Goal: Task Accomplishment & Management: Manage account settings

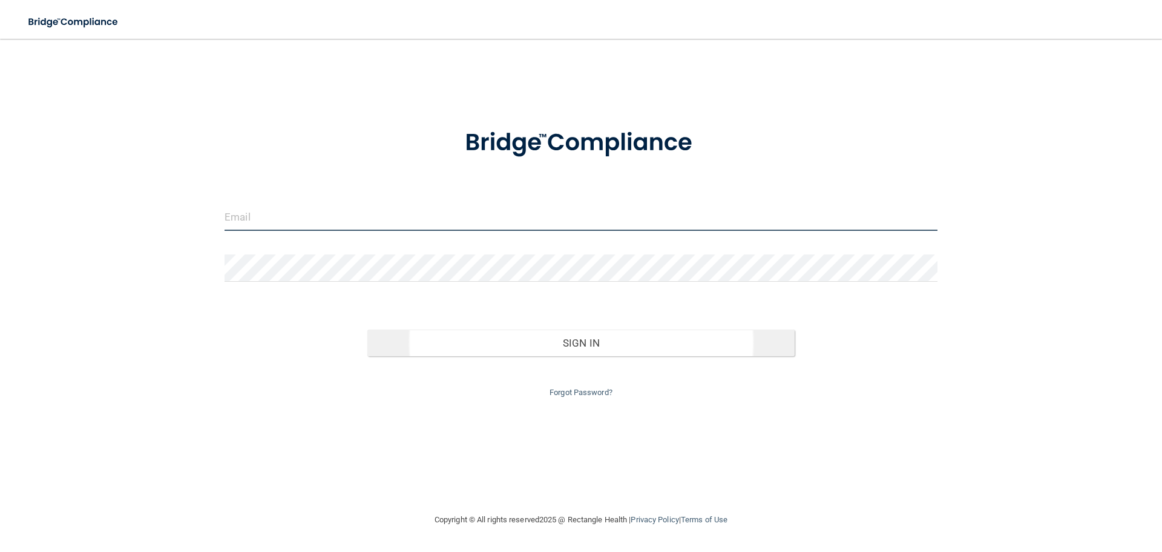
type input "[EMAIL_ADDRESS][DOMAIN_NAME]"
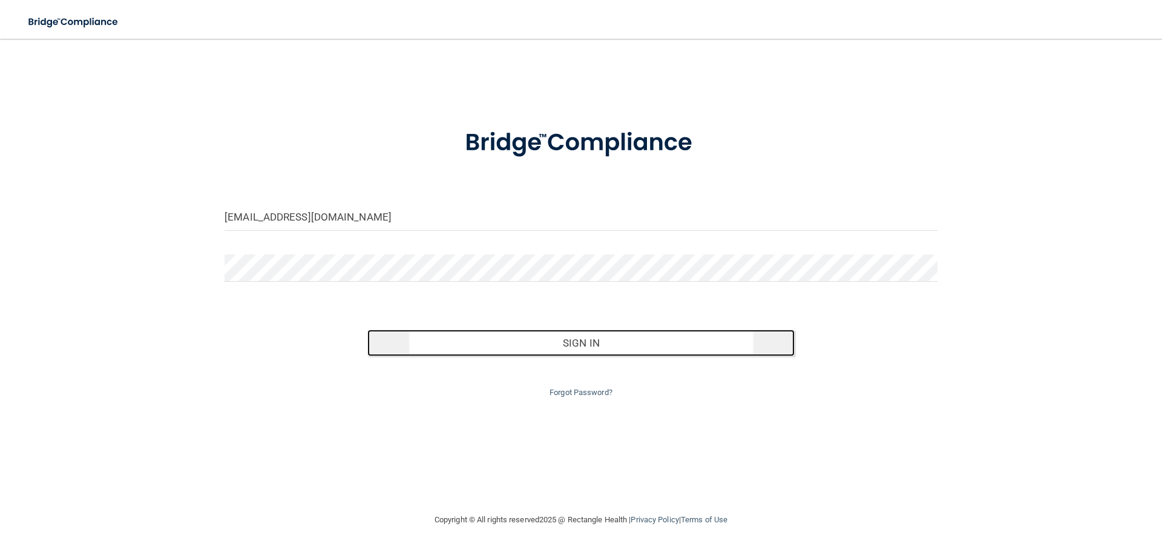
click at [594, 347] on button "Sign In" at bounding box center [581, 342] width 428 height 27
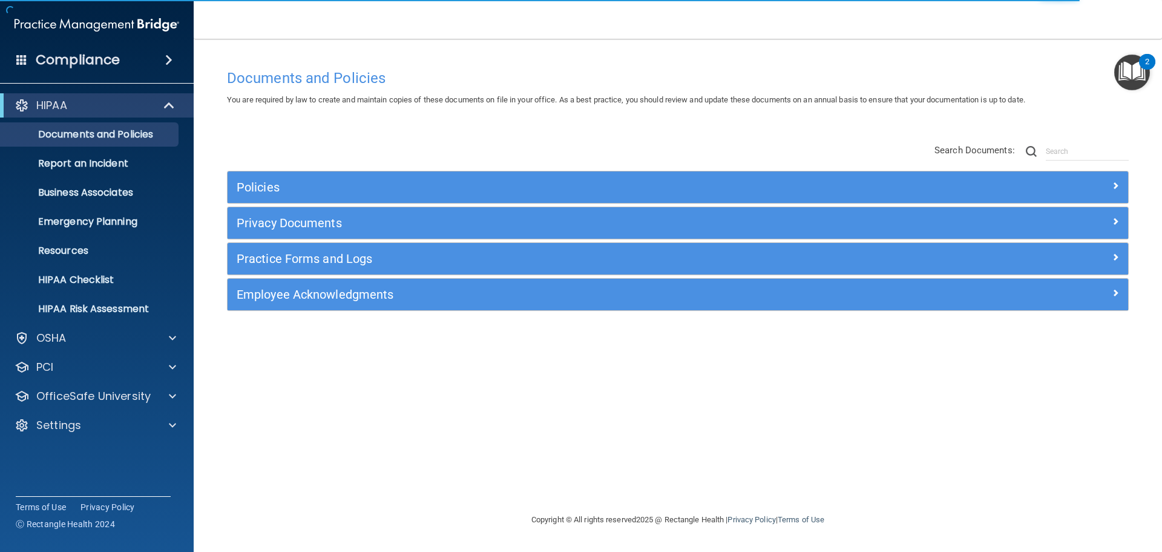
click at [165, 56] on span at bounding box center [168, 60] width 7 height 15
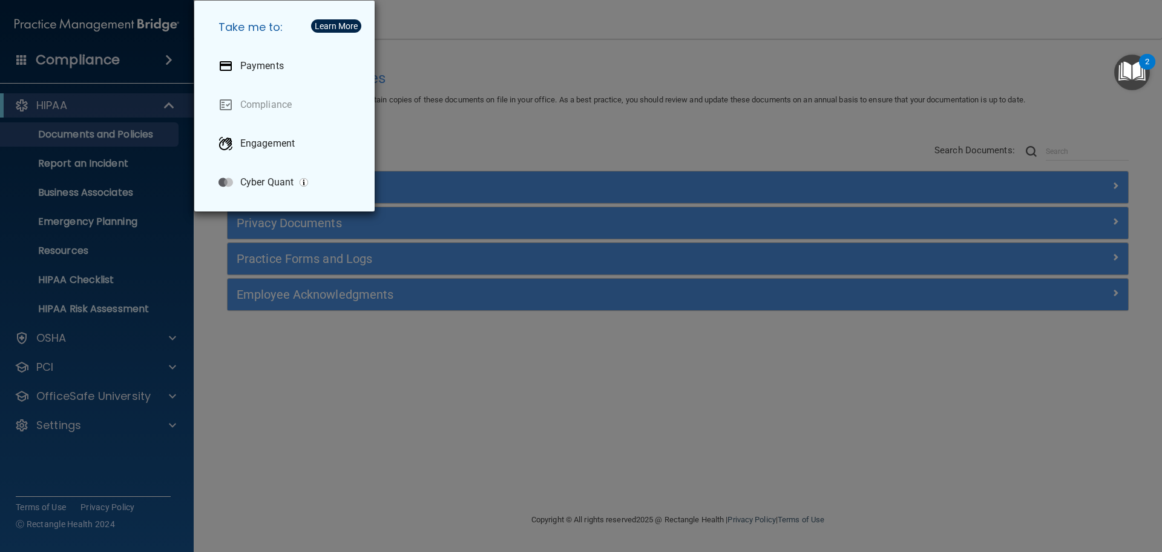
click at [134, 56] on div "Take me to: Payments Compliance Engagement Cyber Quant" at bounding box center [581, 276] width 1162 height 552
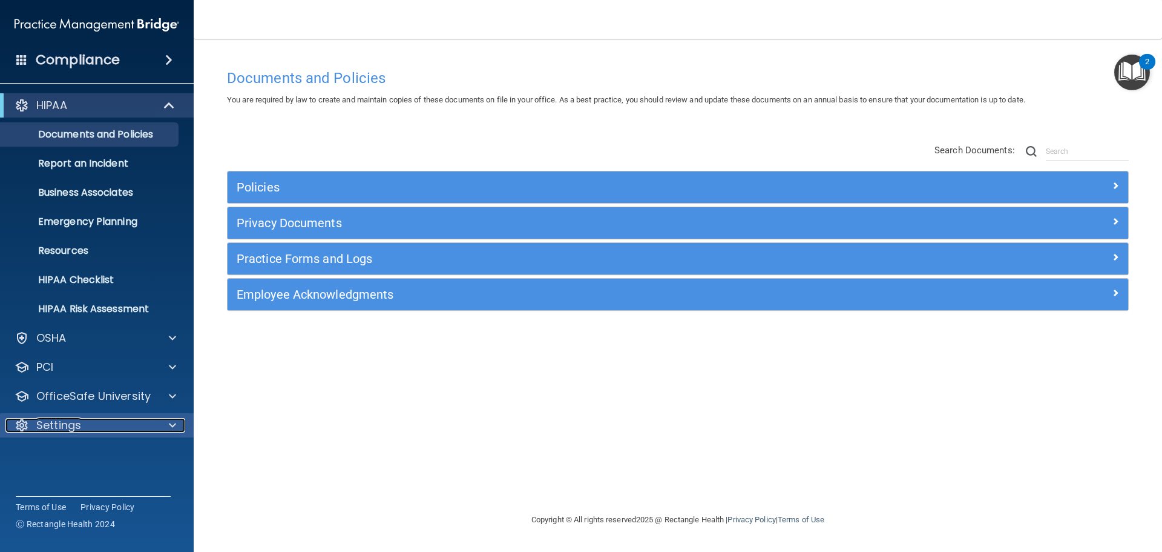
click at [165, 428] on div at bounding box center [171, 425] width 30 height 15
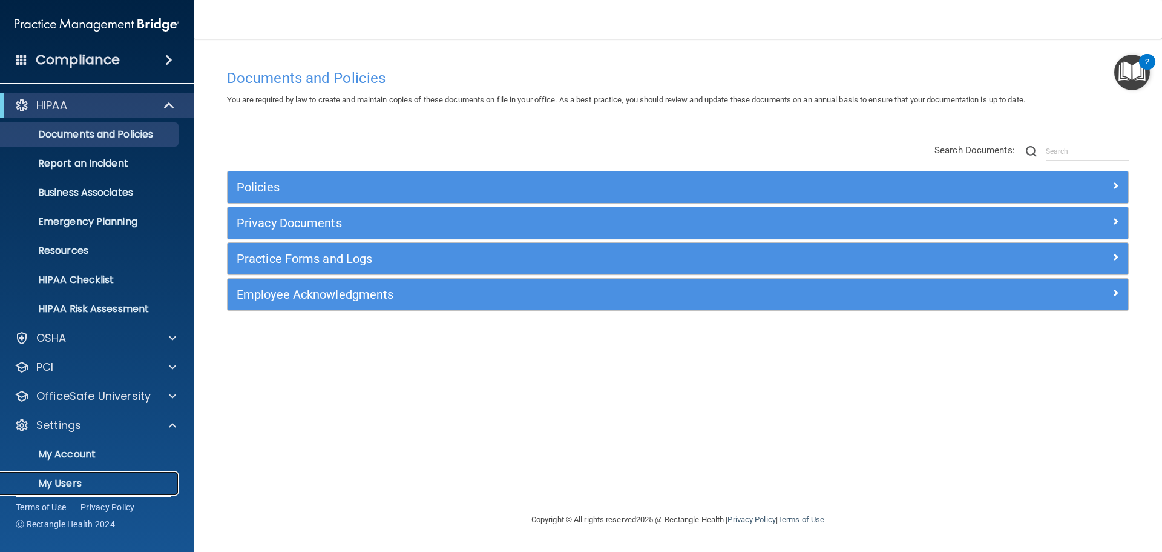
click at [73, 487] on p "My Users" at bounding box center [90, 483] width 165 height 12
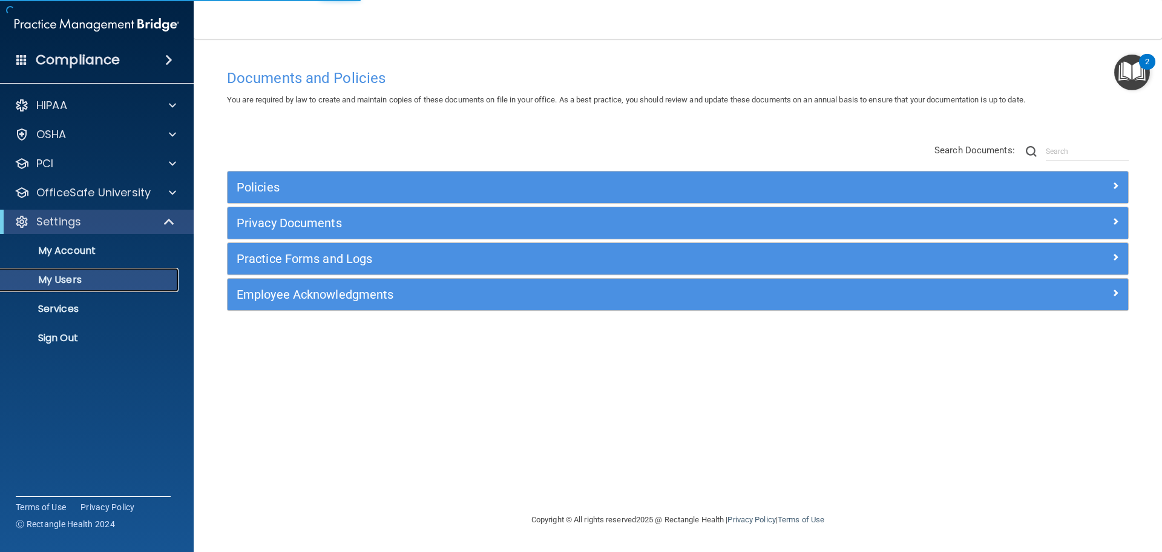
select select "20"
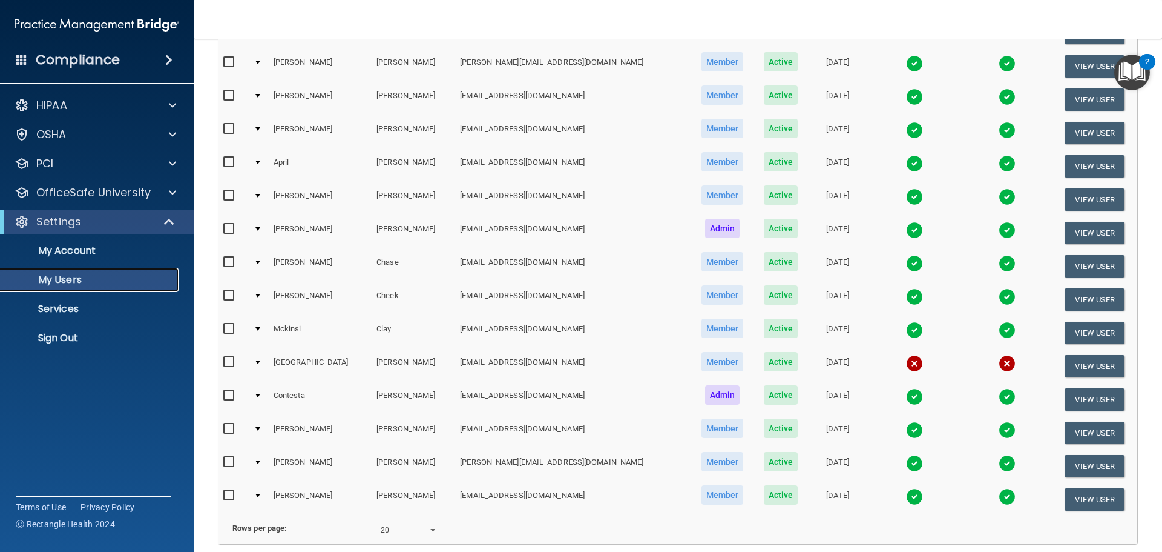
scroll to position [363, 0]
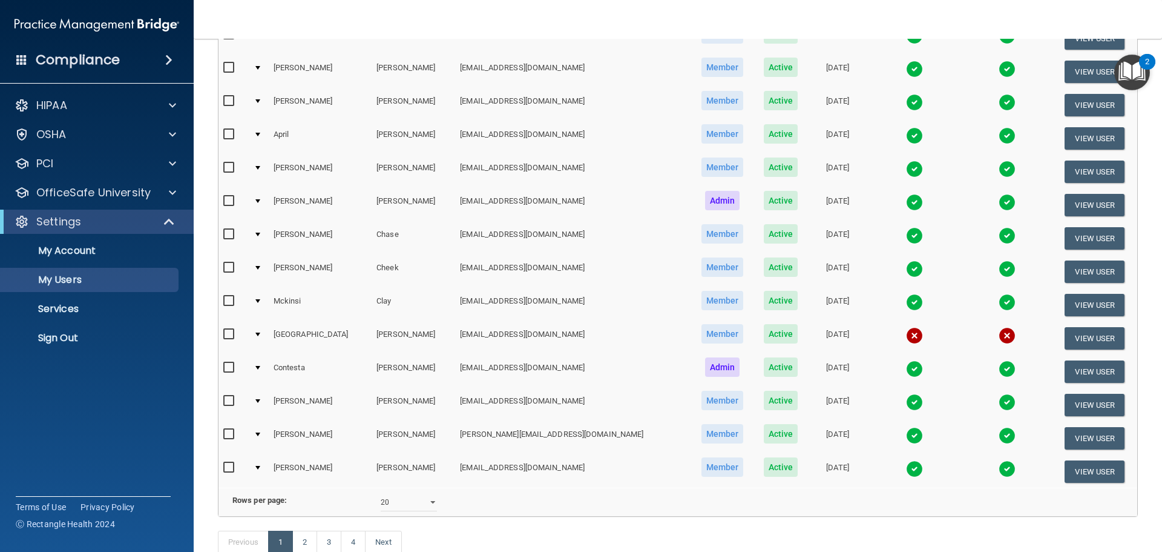
click at [225, 334] on input "checkbox" at bounding box center [230, 334] width 14 height 10
checkbox input "true"
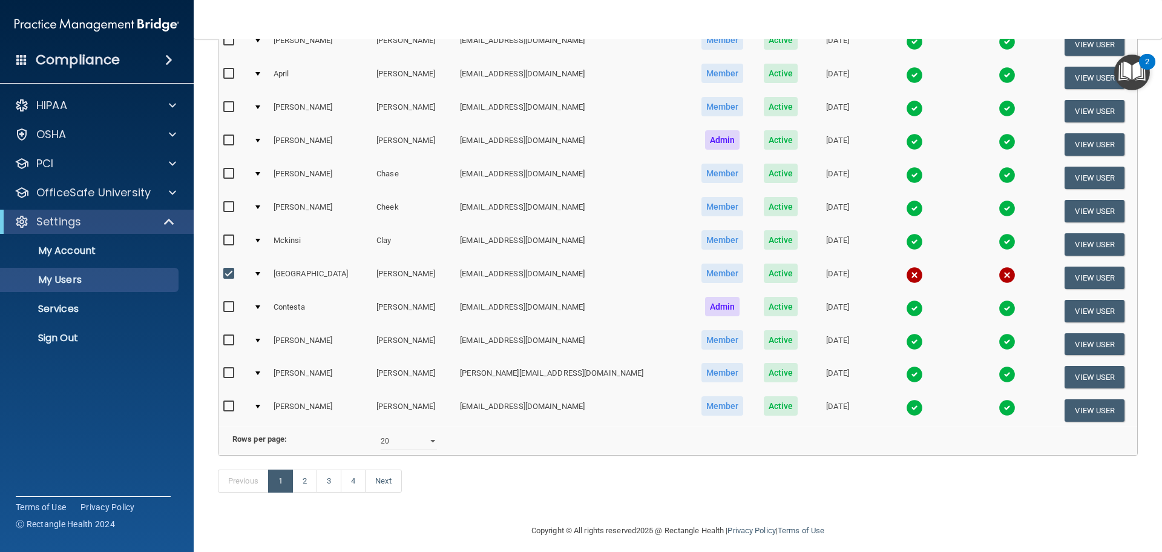
scroll to position [451, 0]
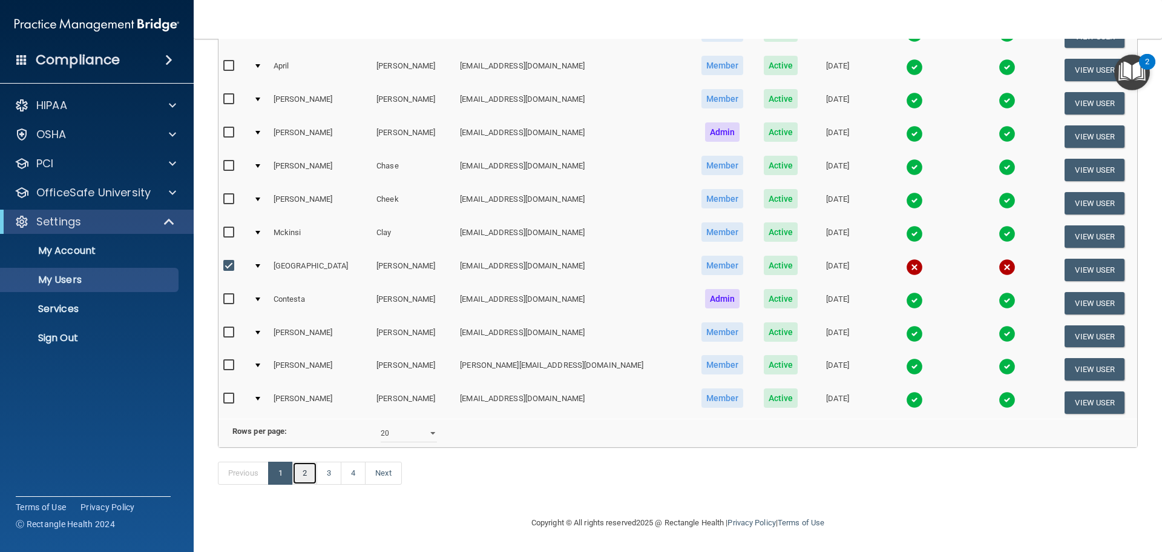
click at [306, 473] on link "2" at bounding box center [304, 472] width 25 height 23
select select "20"
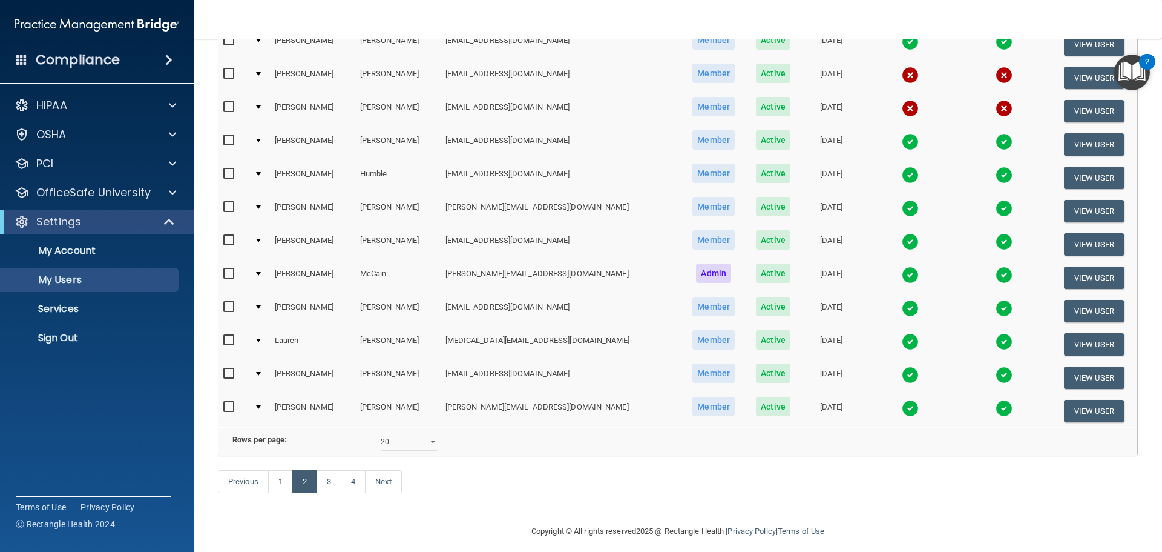
scroll to position [450, 0]
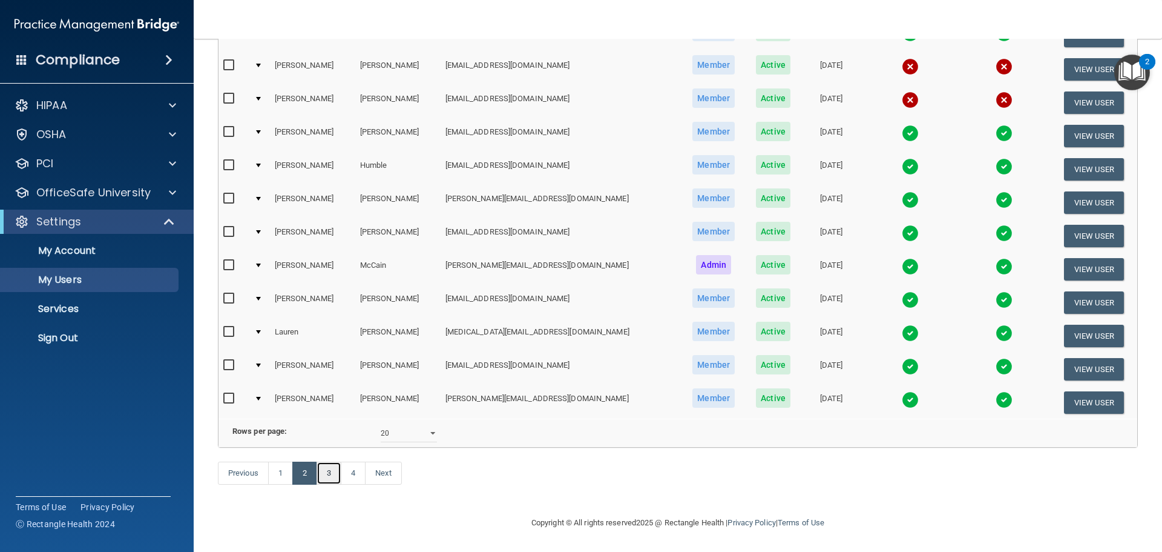
click at [334, 476] on link "3" at bounding box center [329, 472] width 25 height 23
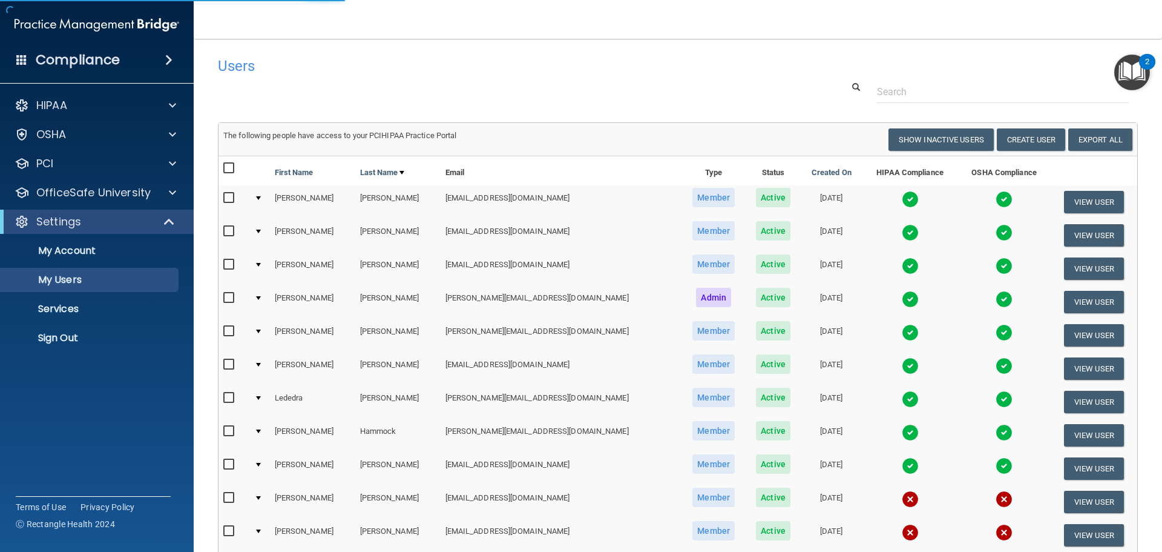
select select "20"
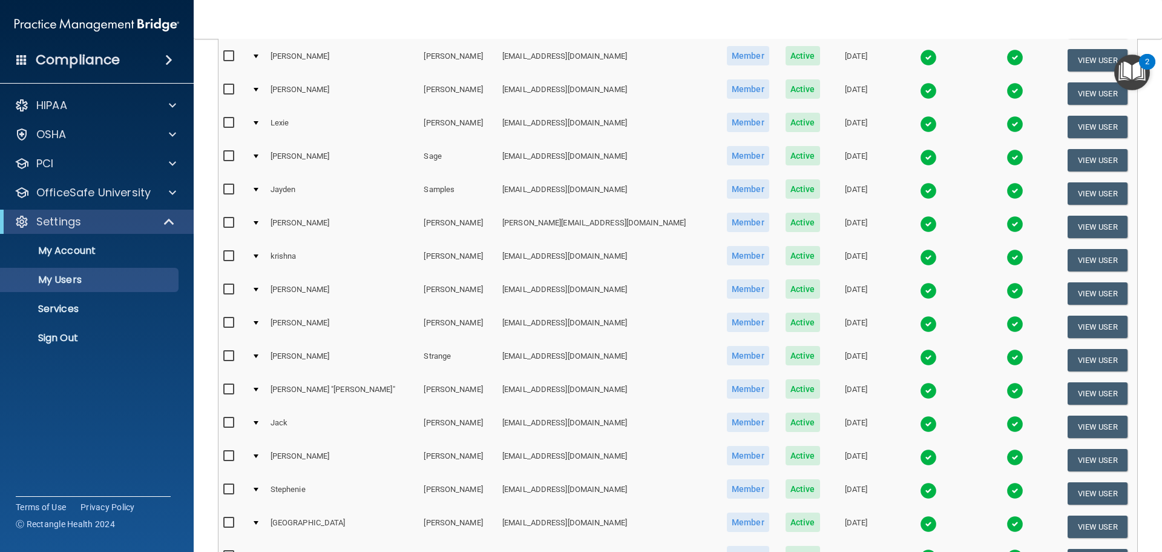
scroll to position [303, 0]
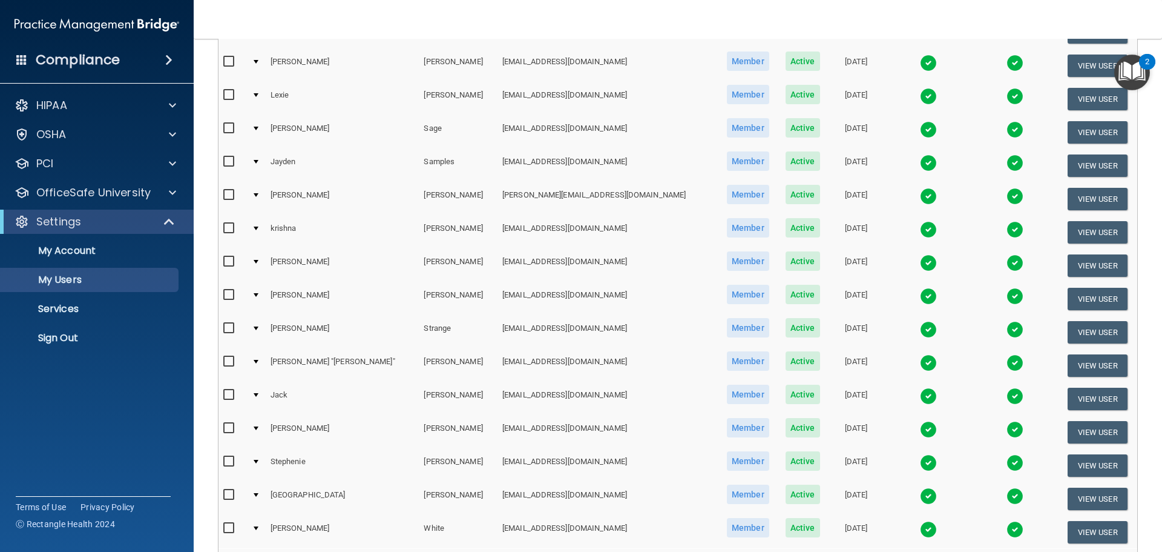
click at [237, 228] on label at bounding box center [230, 228] width 15 height 14
click at [237, 228] on input "checkbox" at bounding box center [230, 228] width 14 height 10
checkbox input "true"
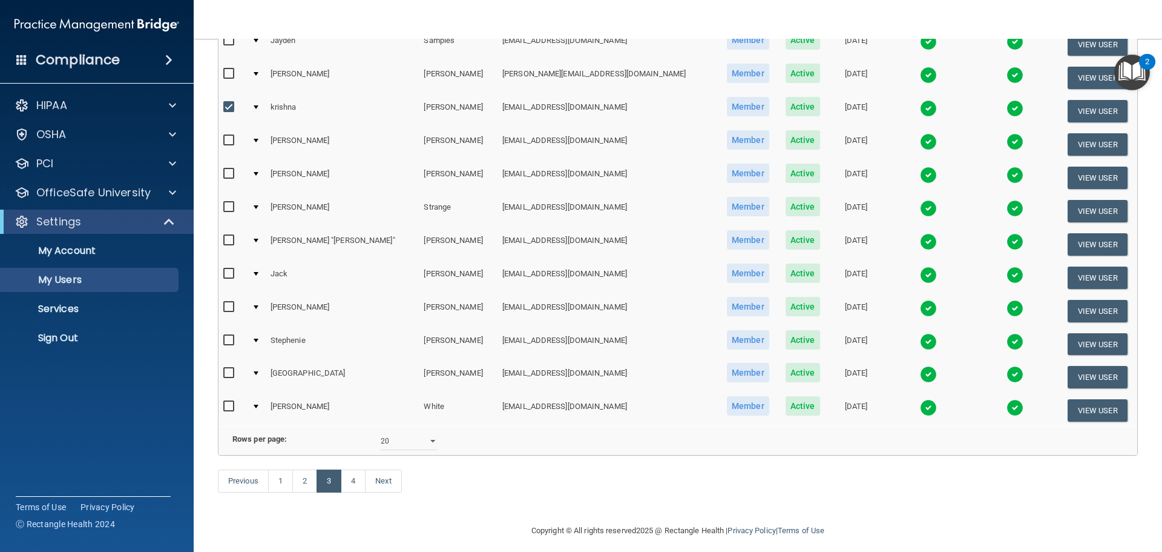
scroll to position [451, 0]
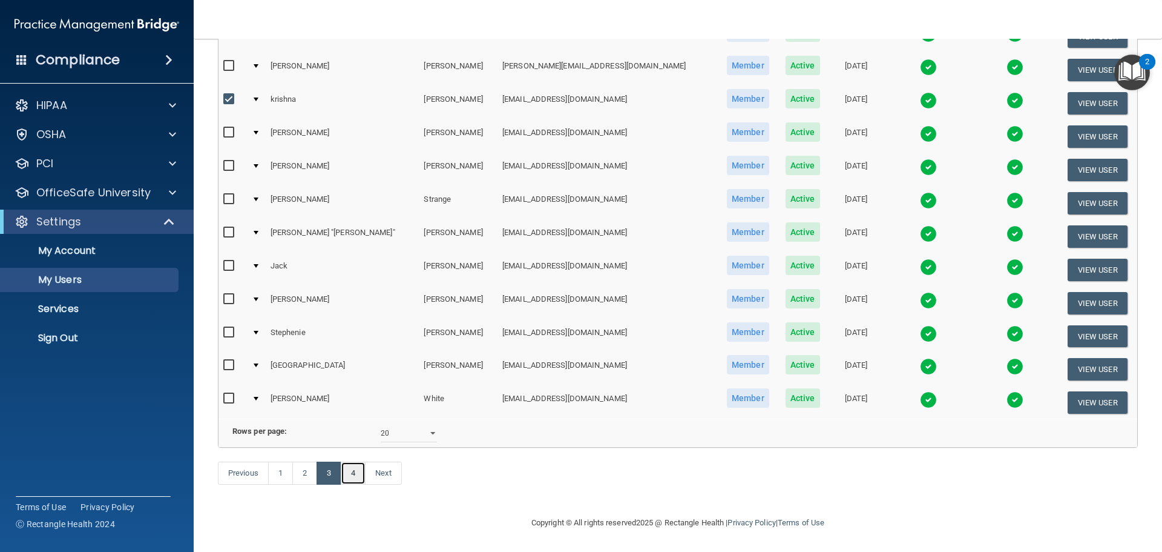
click at [350, 470] on link "4" at bounding box center [353, 472] width 25 height 23
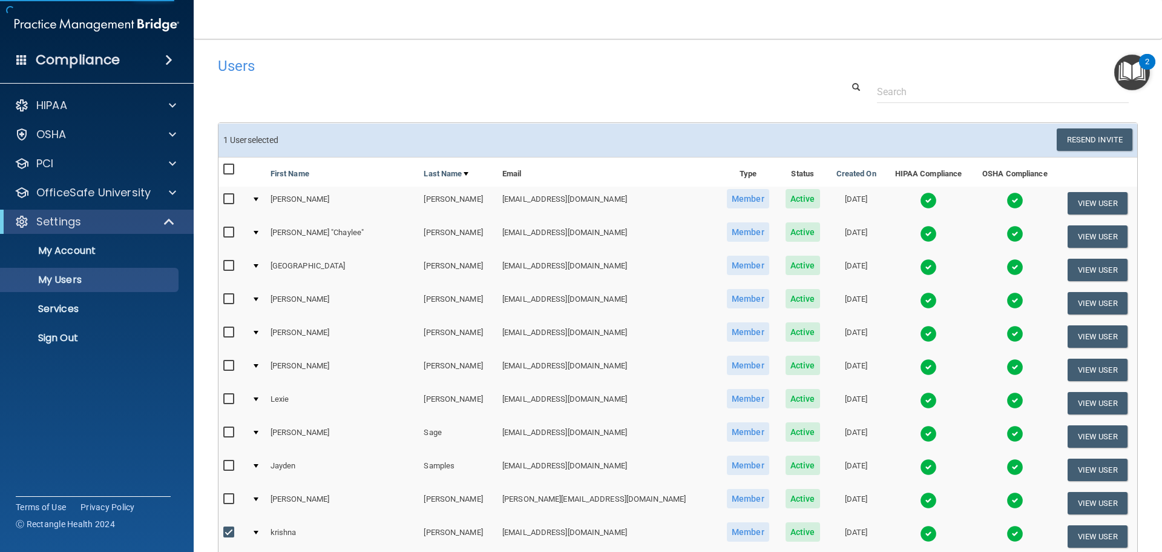
select select "20"
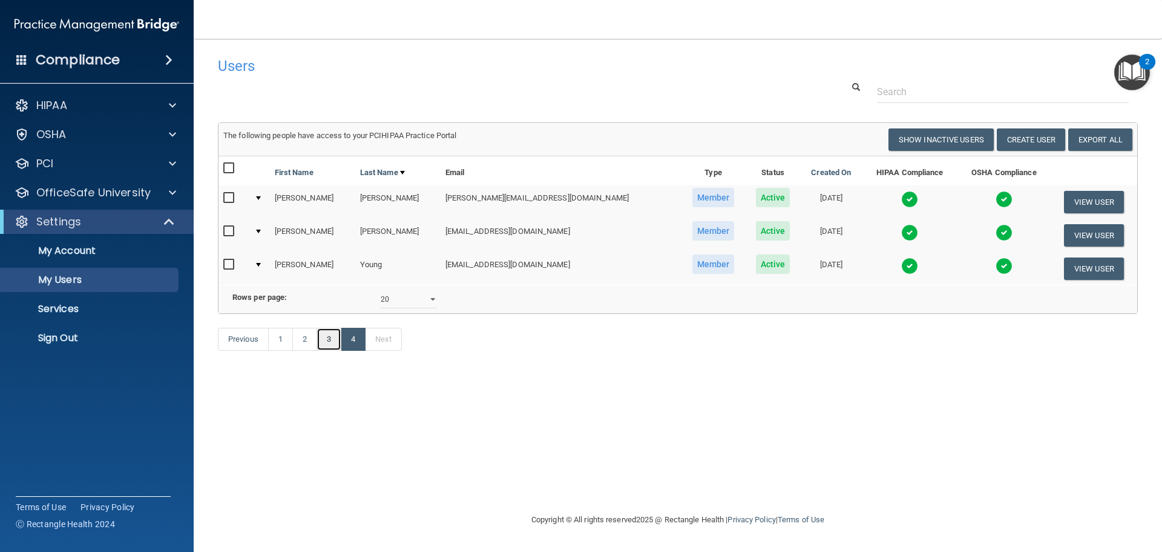
click at [324, 351] on link "3" at bounding box center [329, 339] width 25 height 23
select select "20"
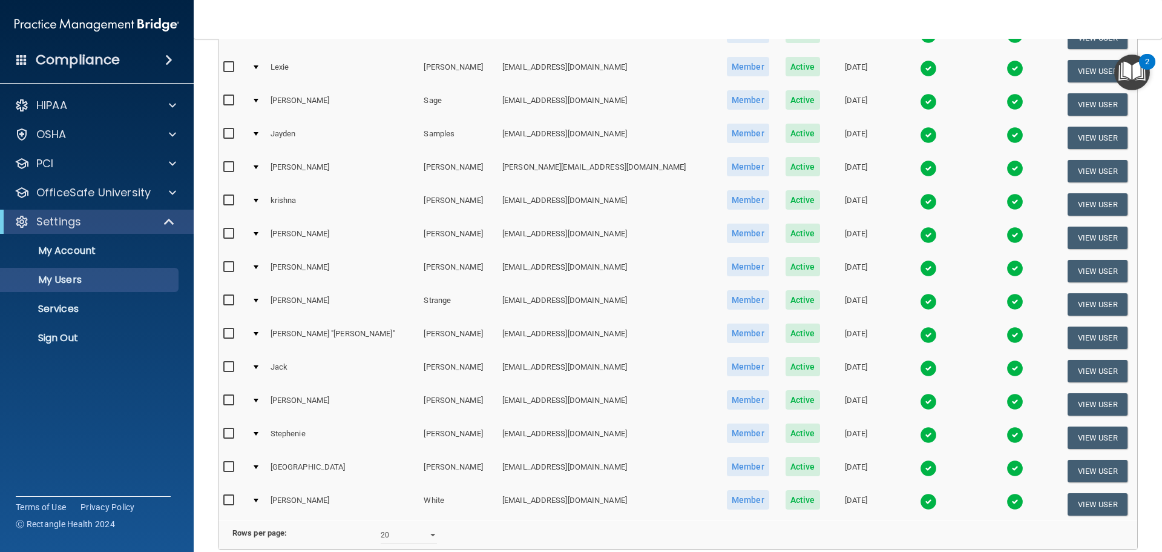
scroll to position [329, 0]
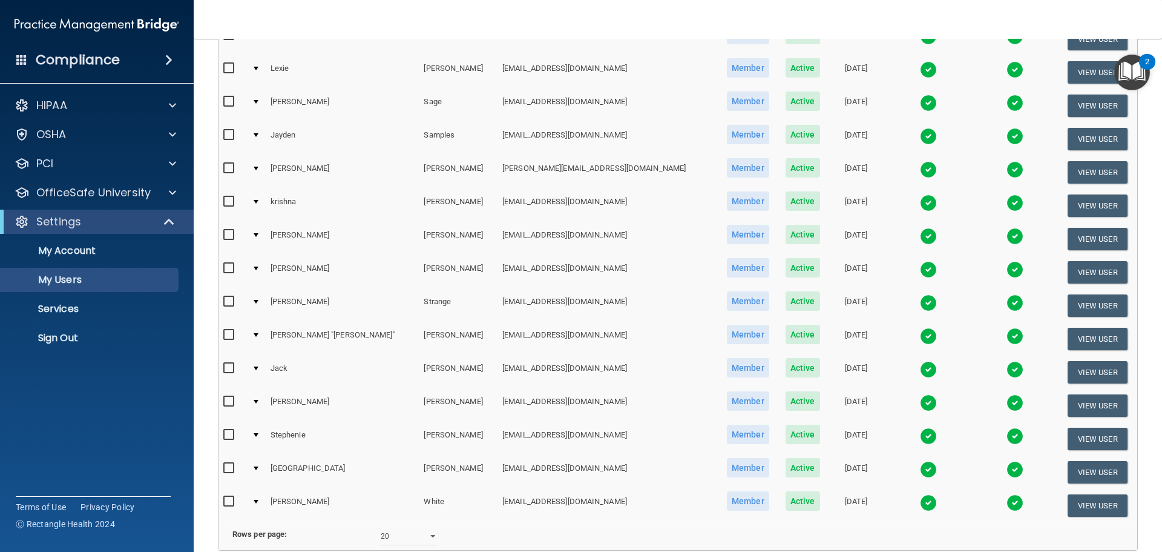
click at [229, 204] on input "checkbox" at bounding box center [230, 202] width 14 height 10
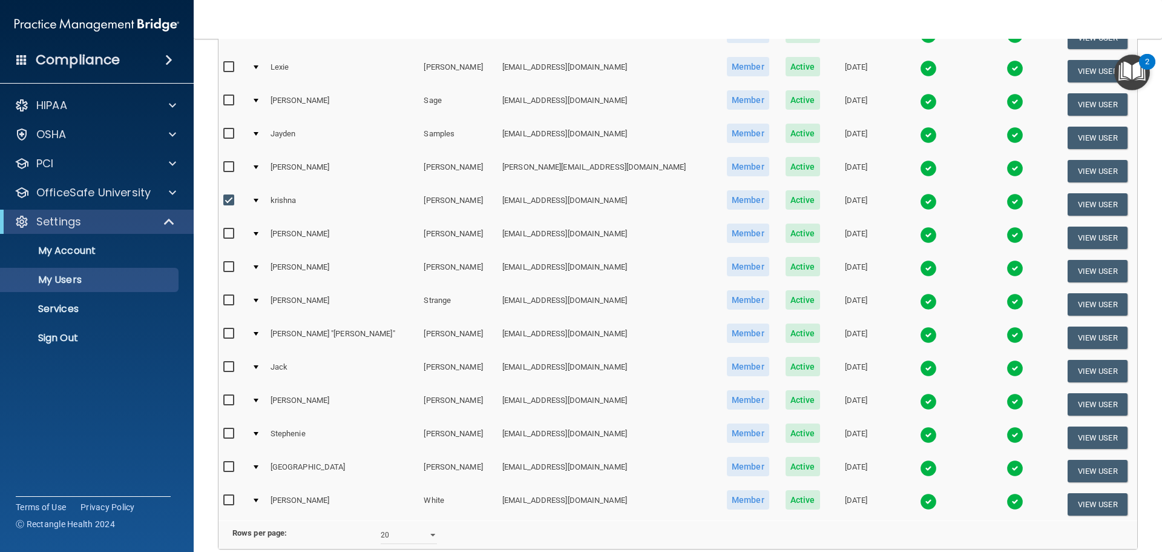
click at [229, 204] on input "checkbox" at bounding box center [230, 201] width 14 height 10
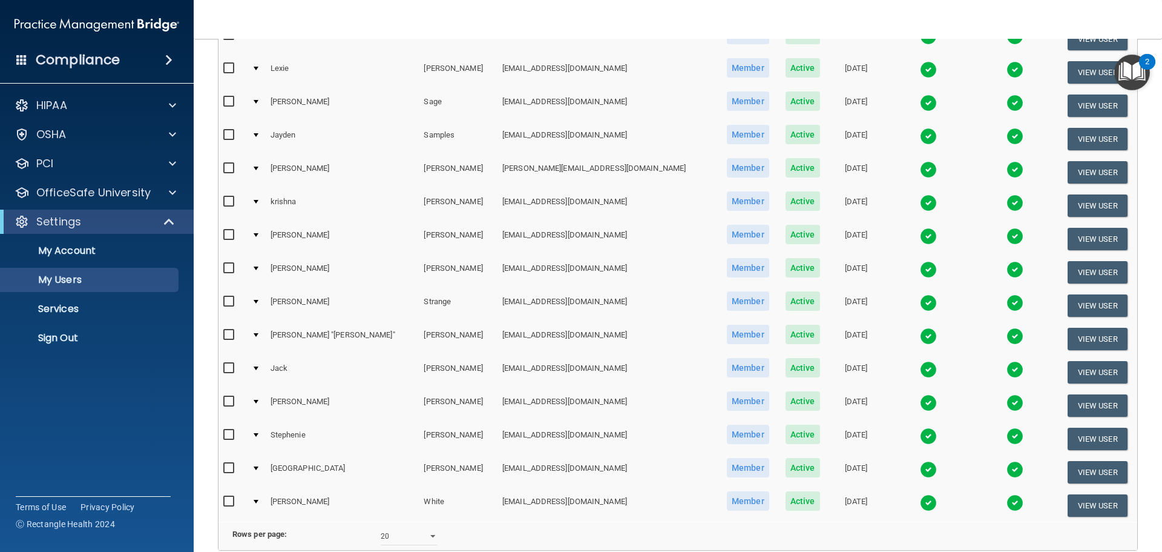
click at [229, 204] on input "checkbox" at bounding box center [230, 202] width 14 height 10
checkbox input "true"
click at [1070, 202] on button "View User" at bounding box center [1098, 205] width 60 height 22
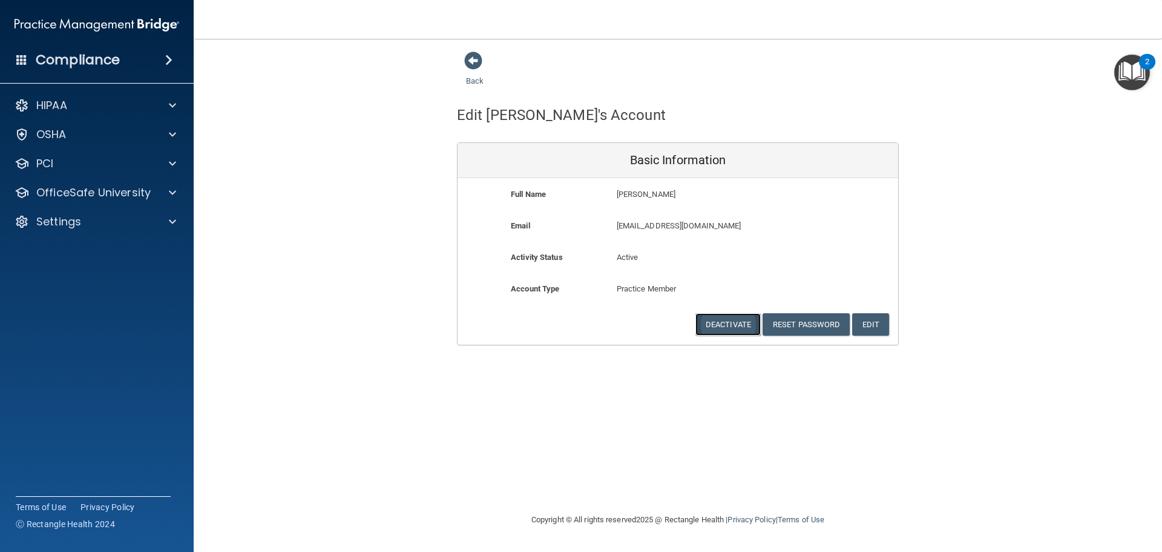
click at [729, 321] on button "Deactivate" at bounding box center [728, 324] width 65 height 22
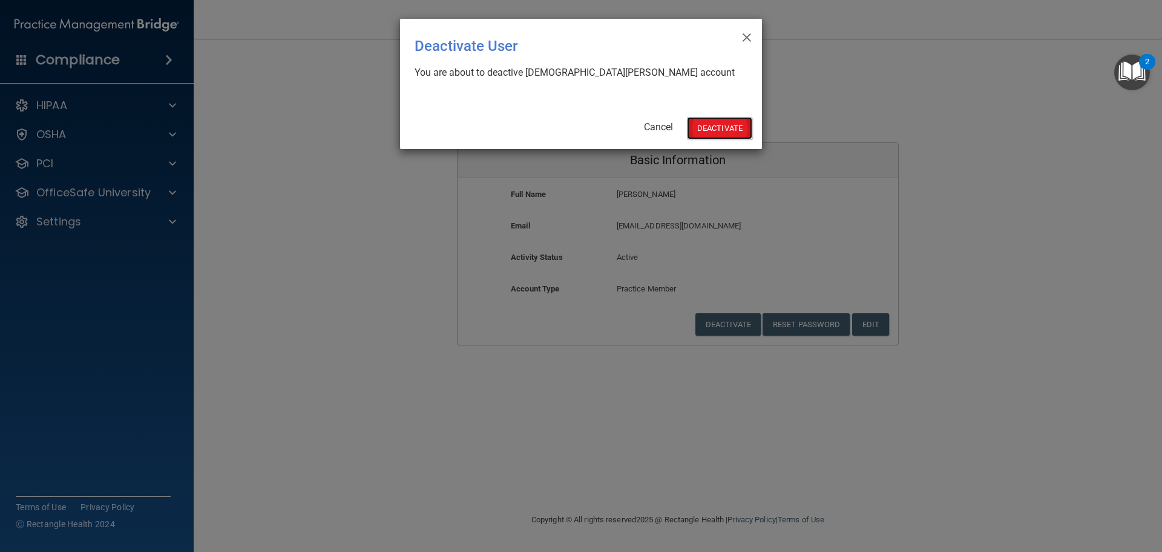
click at [715, 129] on button "Deactivate" at bounding box center [719, 128] width 65 height 22
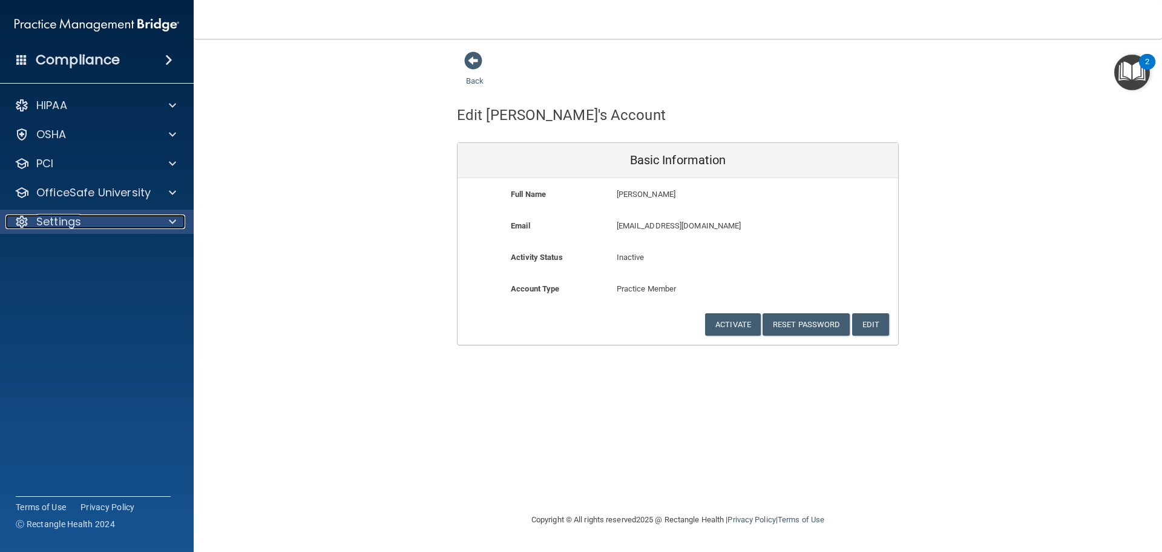
click at [160, 225] on div at bounding box center [171, 221] width 30 height 15
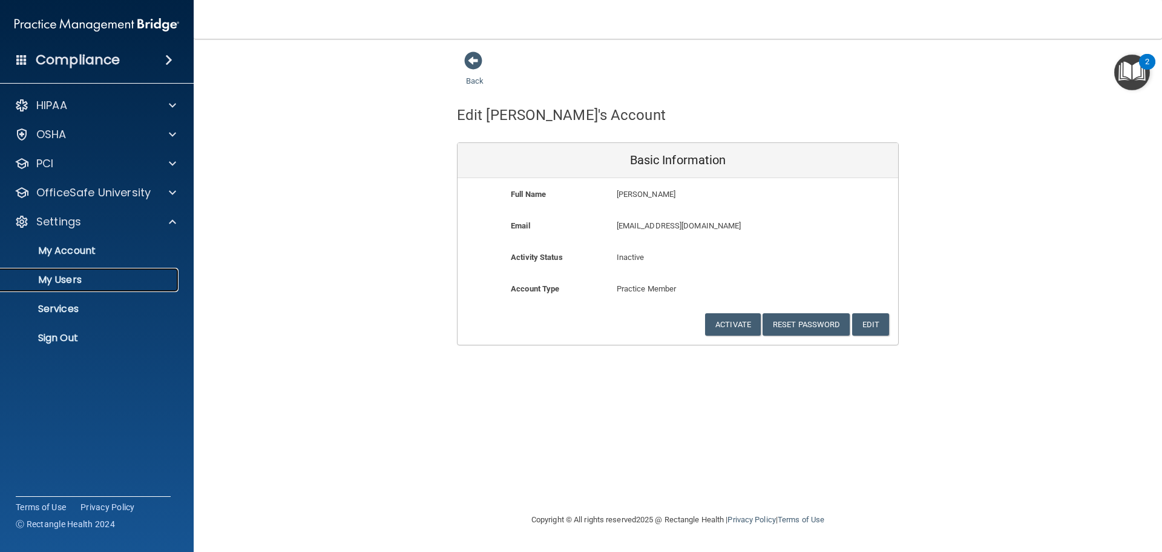
click at [77, 282] on p "My Users" at bounding box center [90, 280] width 165 height 12
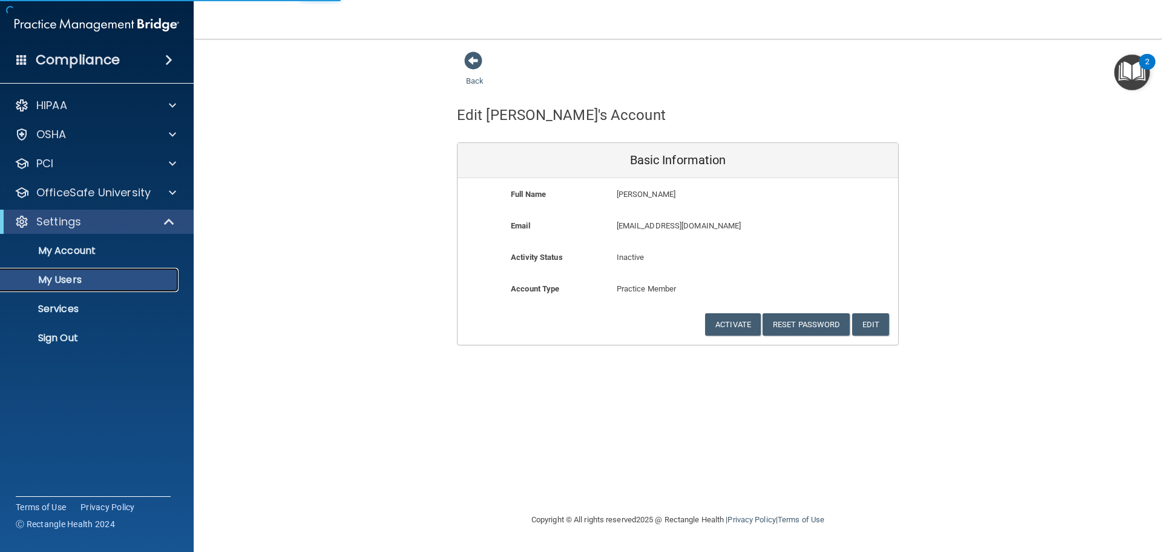
select select "20"
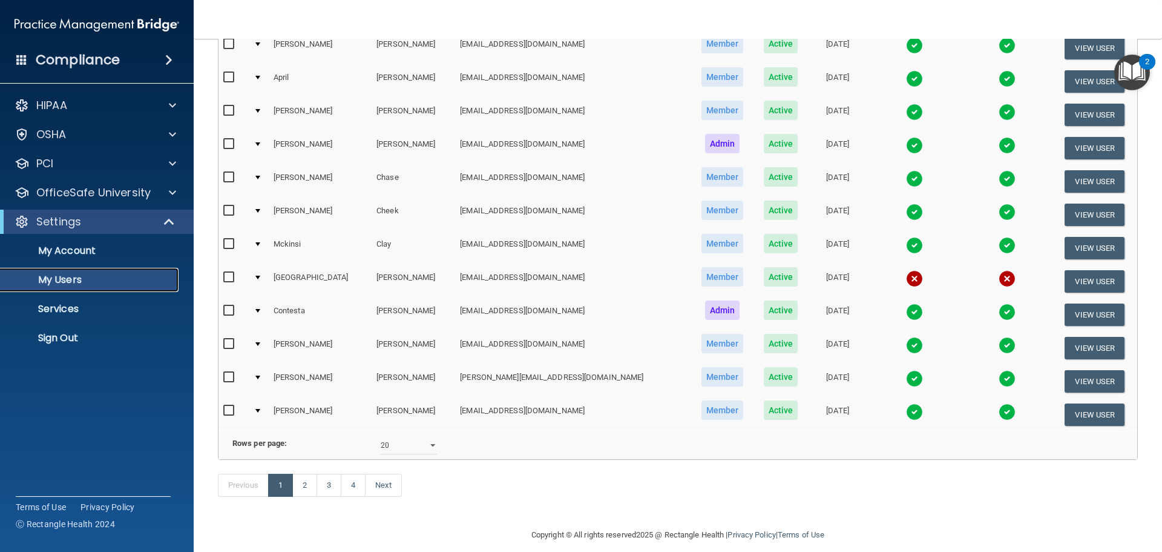
scroll to position [450, 0]
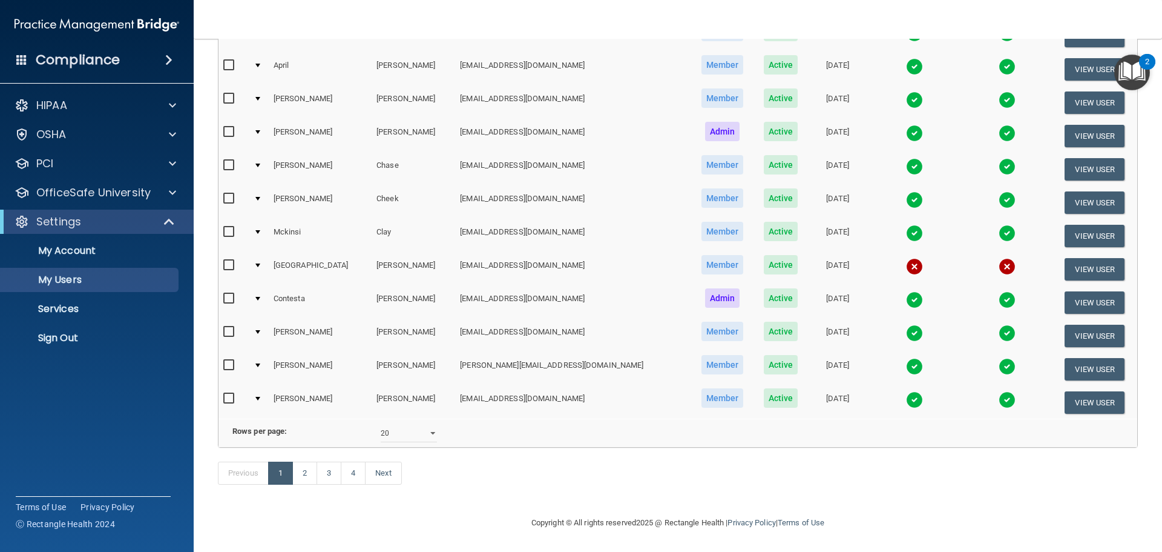
click at [232, 260] on input "checkbox" at bounding box center [230, 265] width 14 height 10
checkbox input "true"
click at [1090, 258] on button "View User" at bounding box center [1095, 269] width 60 height 22
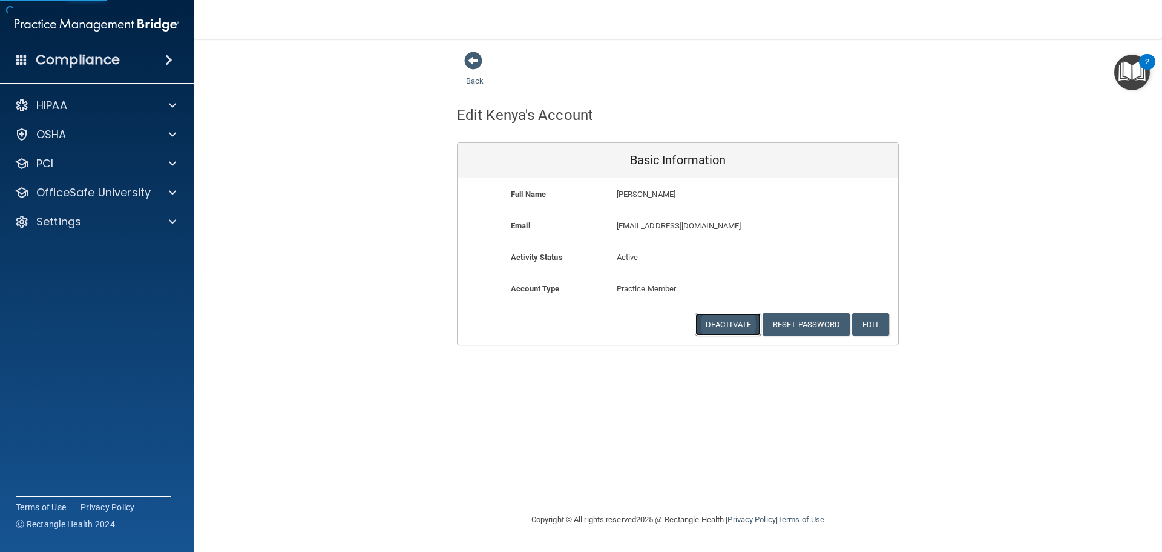
click at [740, 322] on button "Deactivate" at bounding box center [728, 324] width 65 height 22
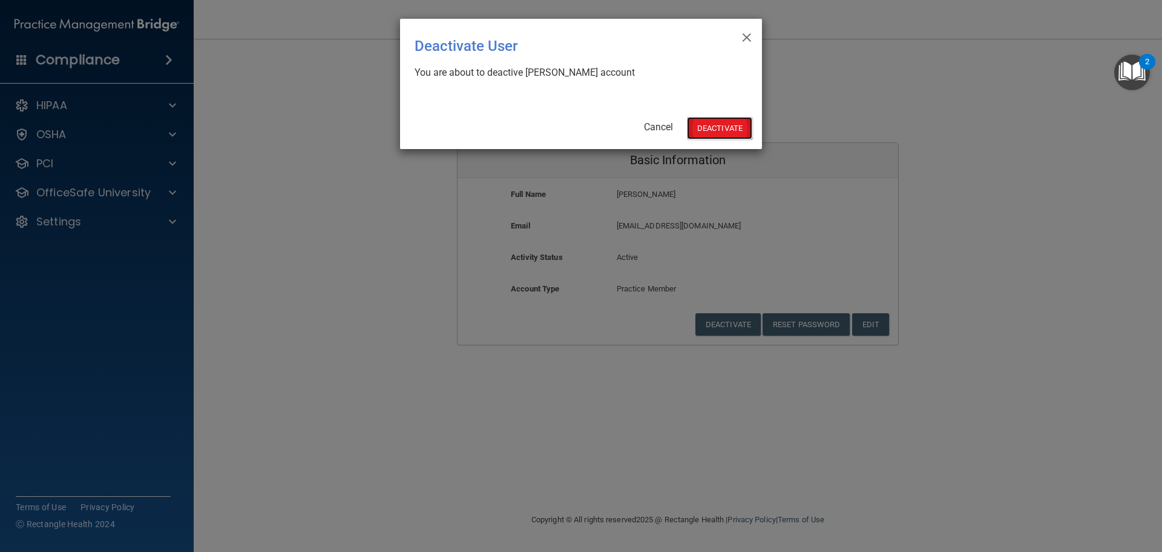
click at [712, 124] on button "Deactivate" at bounding box center [719, 128] width 65 height 22
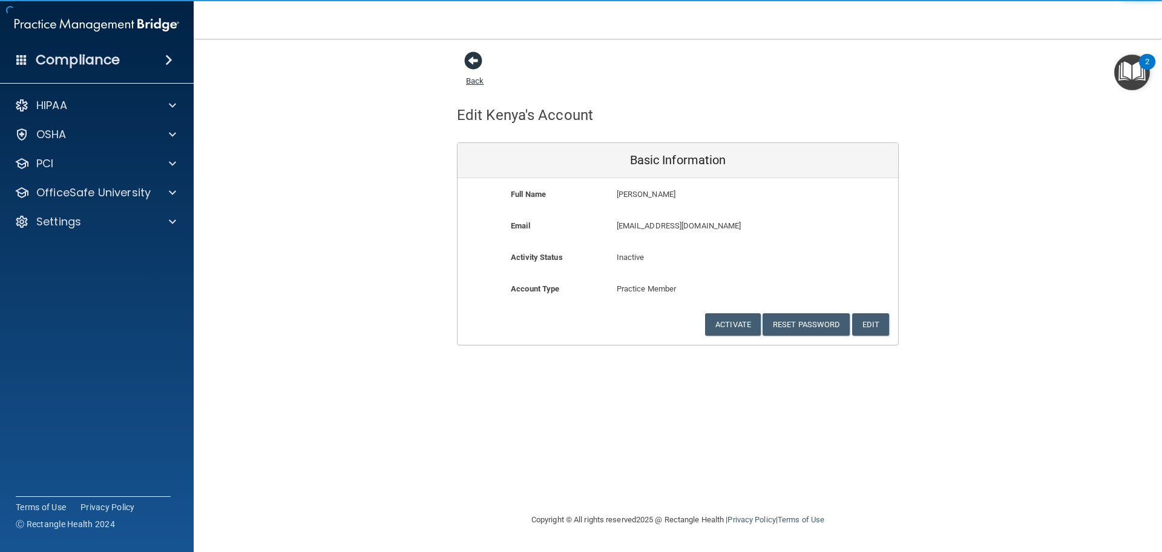
click at [473, 58] on span at bounding box center [473, 60] width 18 height 18
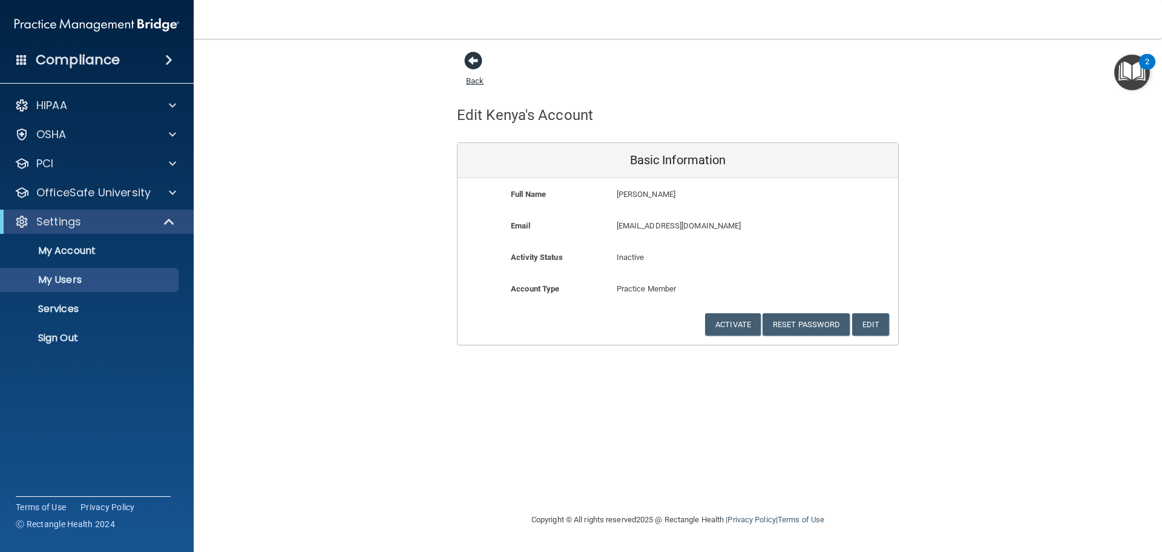
select select "20"
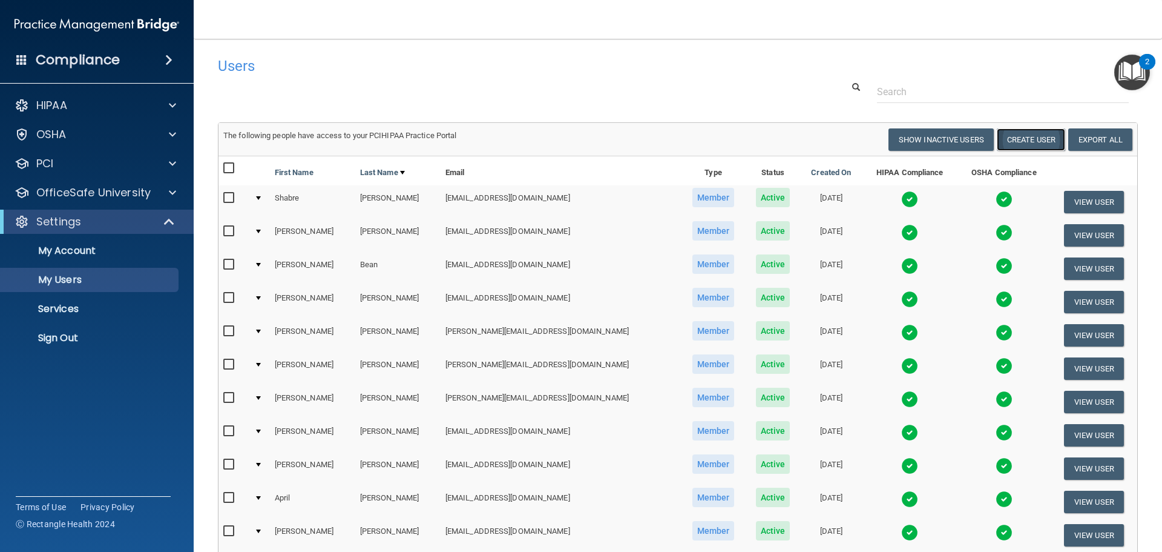
click at [1032, 142] on button "Create User" at bounding box center [1031, 139] width 68 height 22
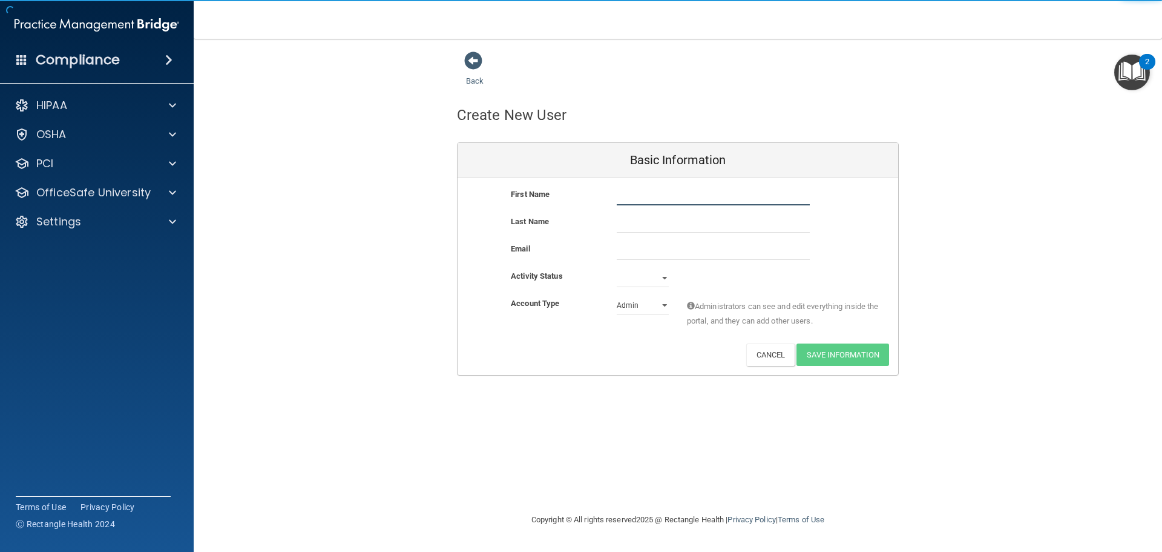
click at [656, 195] on input "text" at bounding box center [713, 196] width 193 height 18
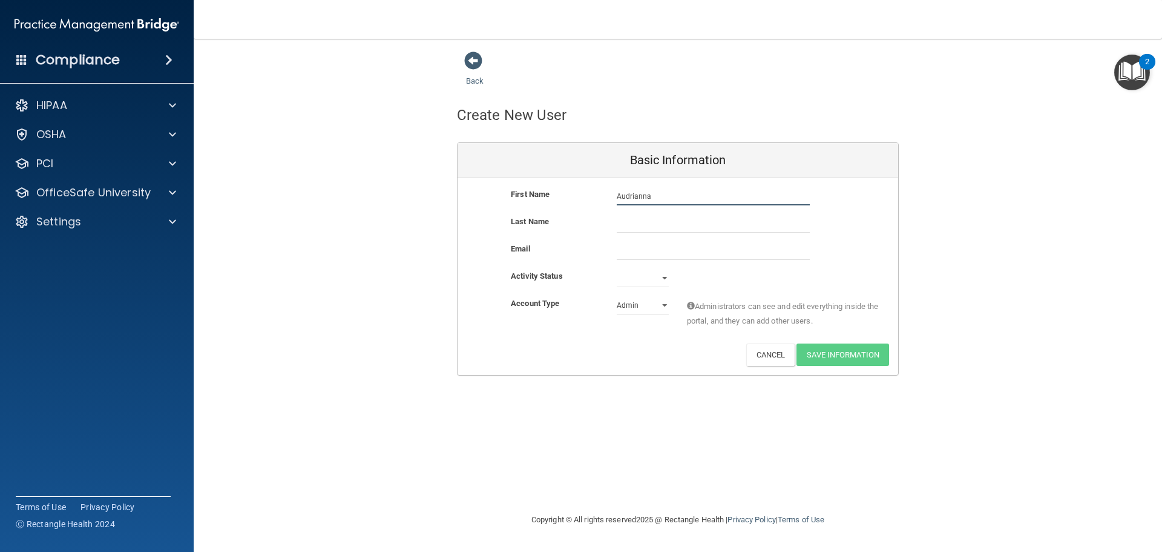
type input "Audrianna"
type input "Young"
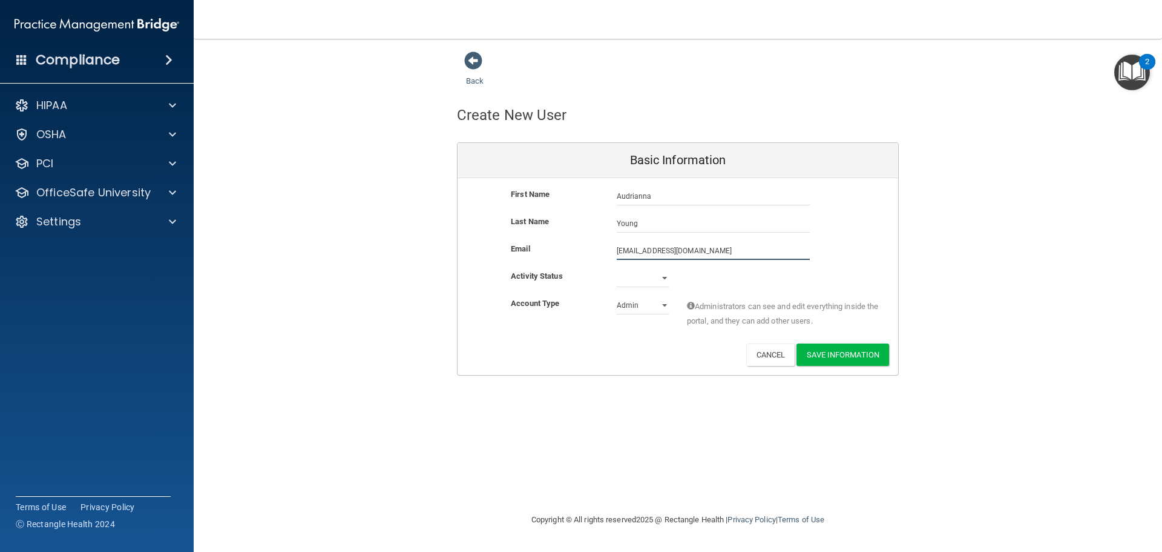
type input "[EMAIL_ADDRESS][DOMAIN_NAME]"
click at [663, 277] on select "Active Inactive" at bounding box center [643, 280] width 52 height 18
select select "active"
click at [617, 269] on select "Active Inactive" at bounding box center [643, 278] width 52 height 18
click at [847, 354] on button "Save Information" at bounding box center [843, 354] width 93 height 22
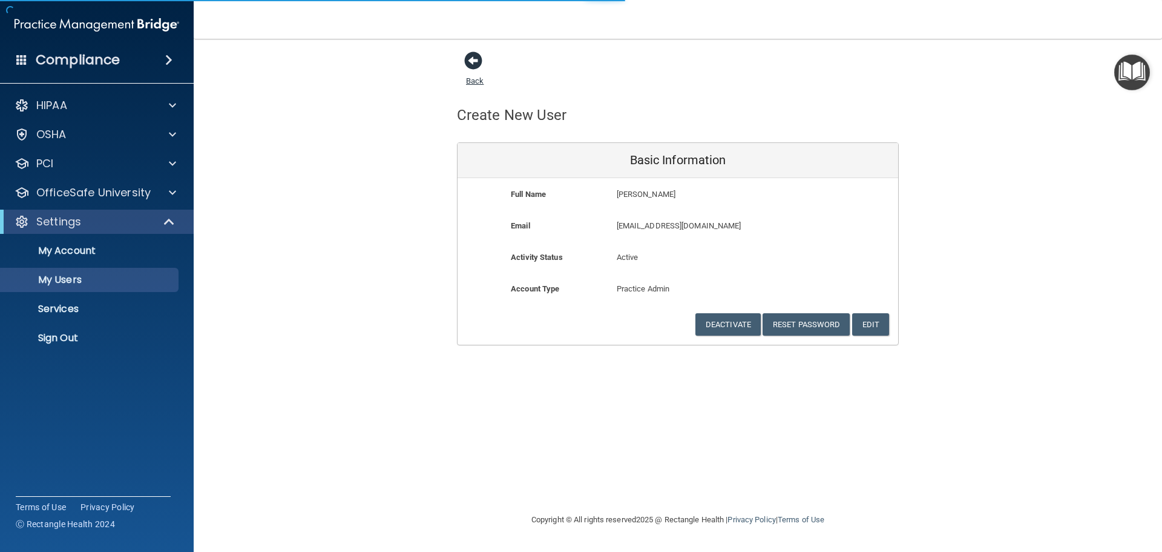
click at [475, 63] on span at bounding box center [473, 60] width 18 height 18
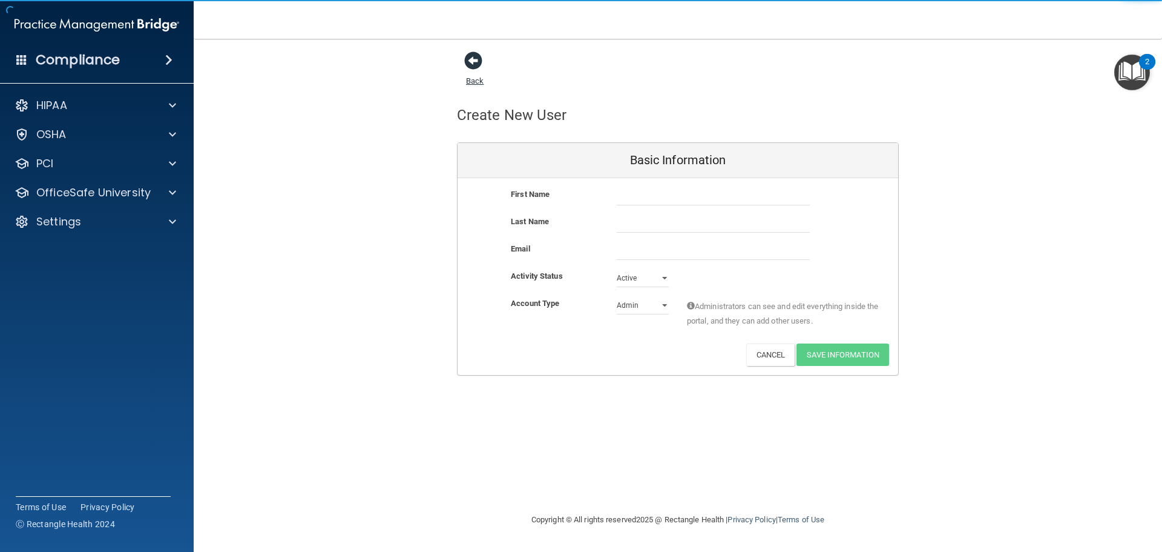
click at [467, 61] on span at bounding box center [473, 60] width 18 height 18
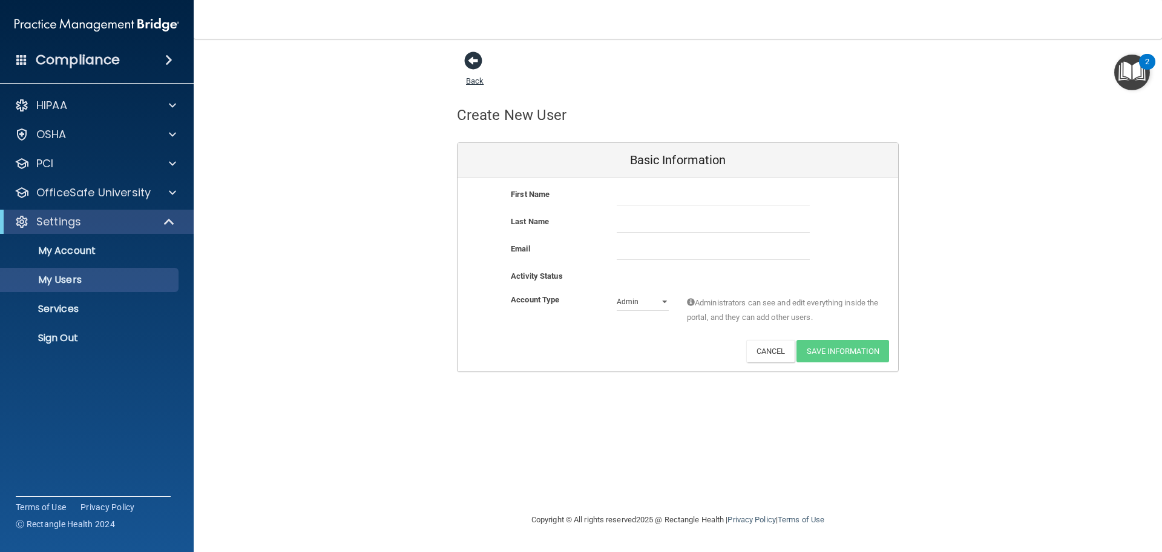
select select "20"
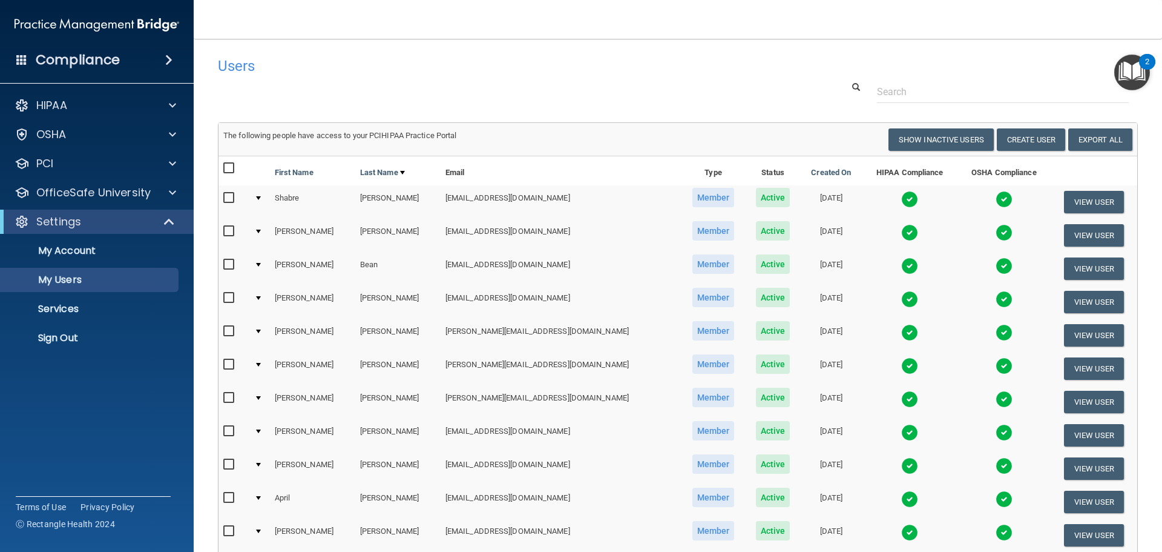
click at [474, 59] on h4 "Users" at bounding box center [482, 66] width 529 height 16
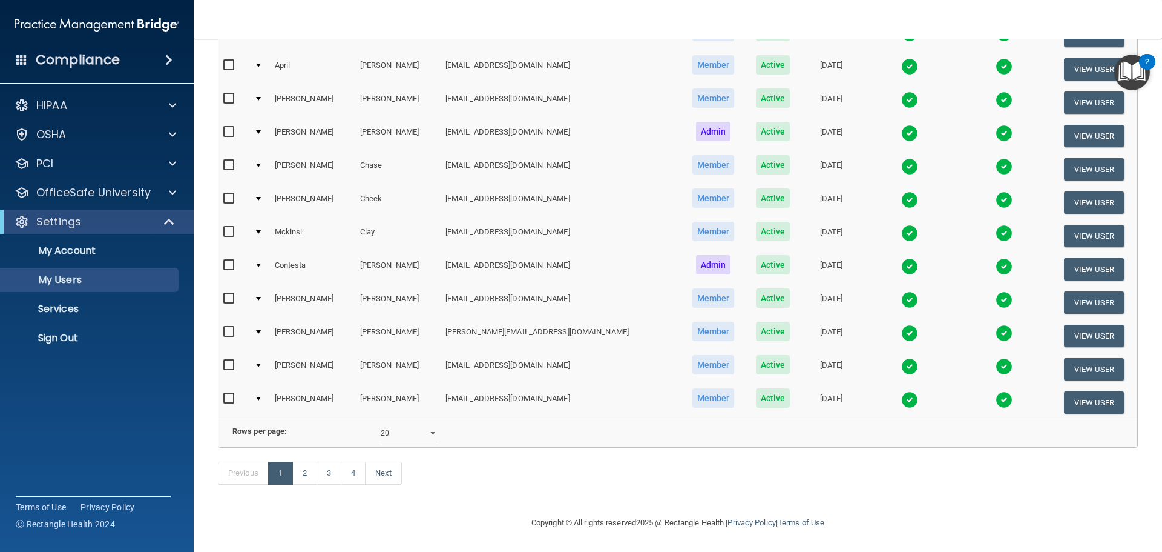
scroll to position [450, 0]
click at [312, 473] on link "2" at bounding box center [304, 472] width 25 height 23
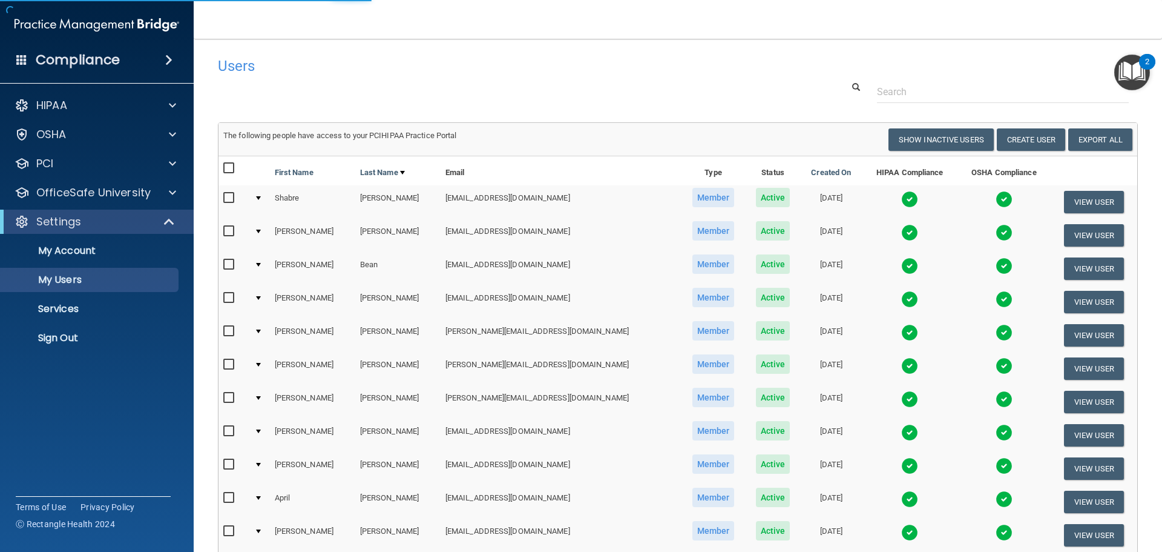
select select "20"
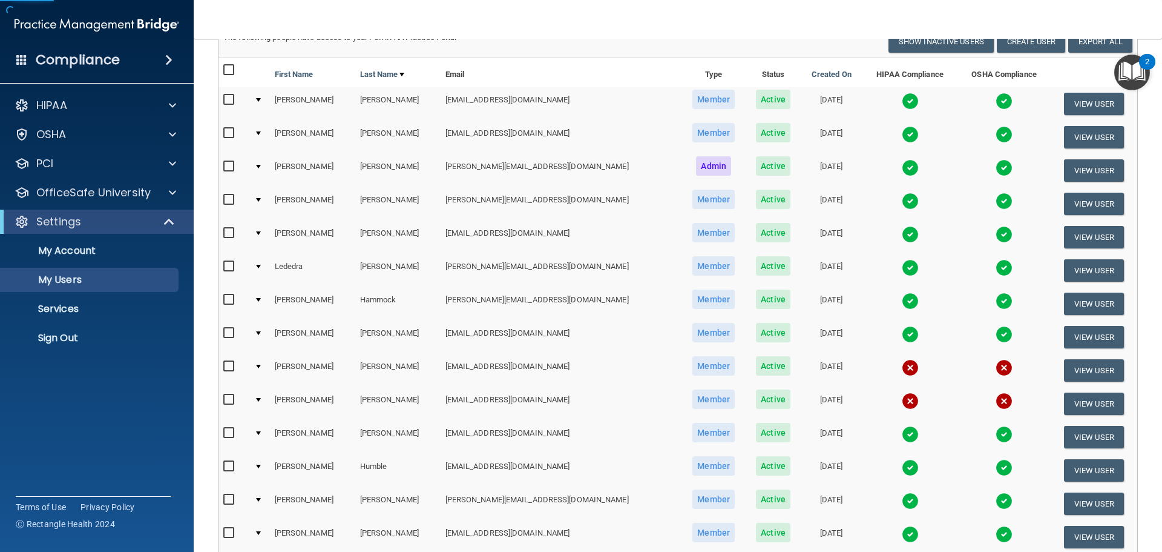
scroll to position [121, 0]
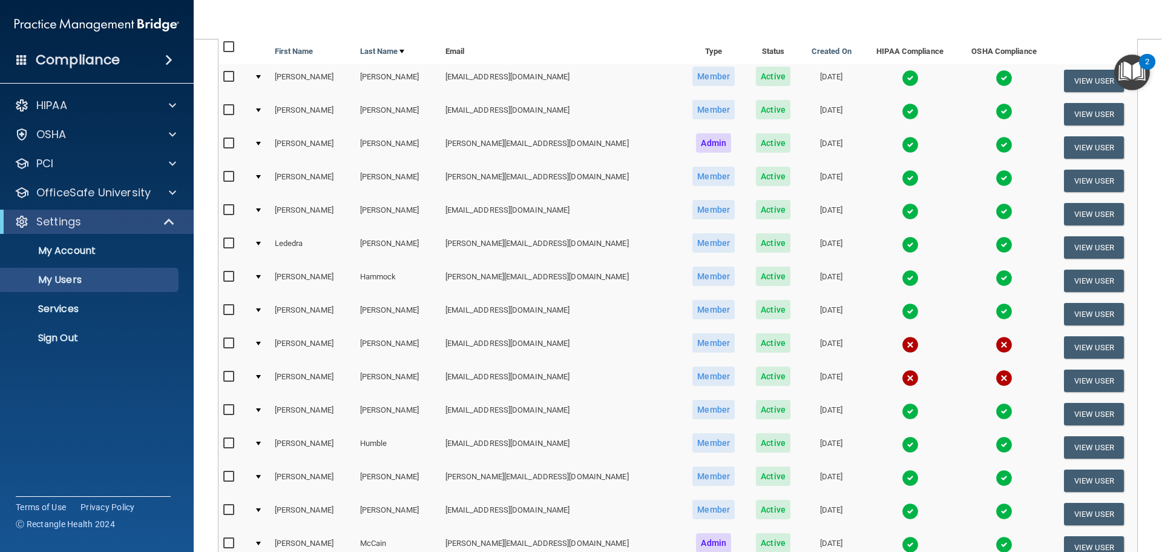
click at [229, 343] on input "checkbox" at bounding box center [230, 343] width 14 height 10
click at [227, 347] on input "checkbox" at bounding box center [230, 343] width 14 height 10
click at [227, 340] on input "checkbox" at bounding box center [230, 343] width 14 height 10
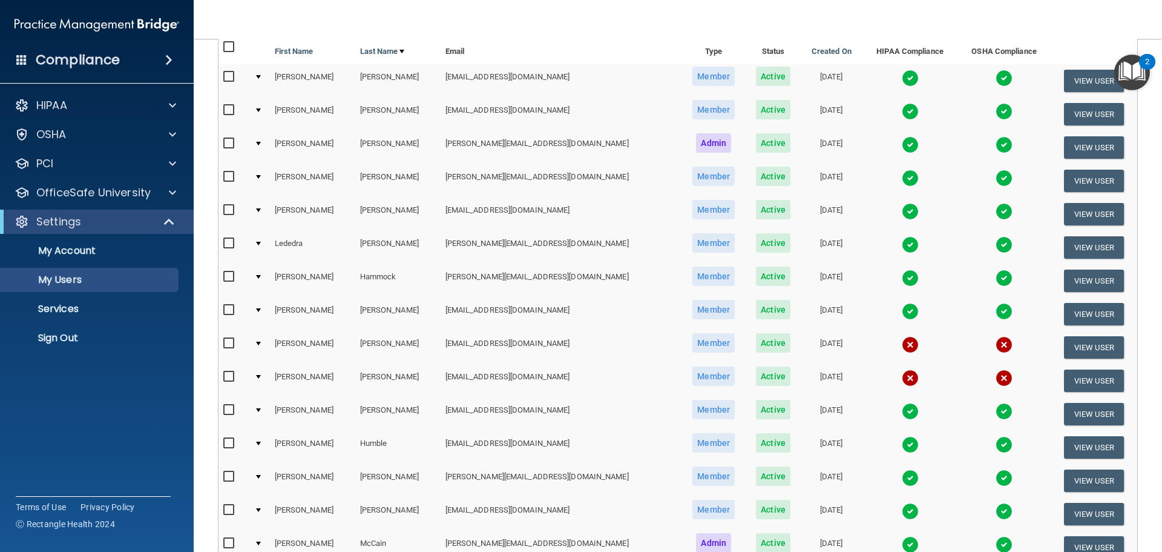
checkbox input "true"
click at [226, 377] on input "checkbox" at bounding box center [230, 377] width 14 height 10
checkbox input "true"
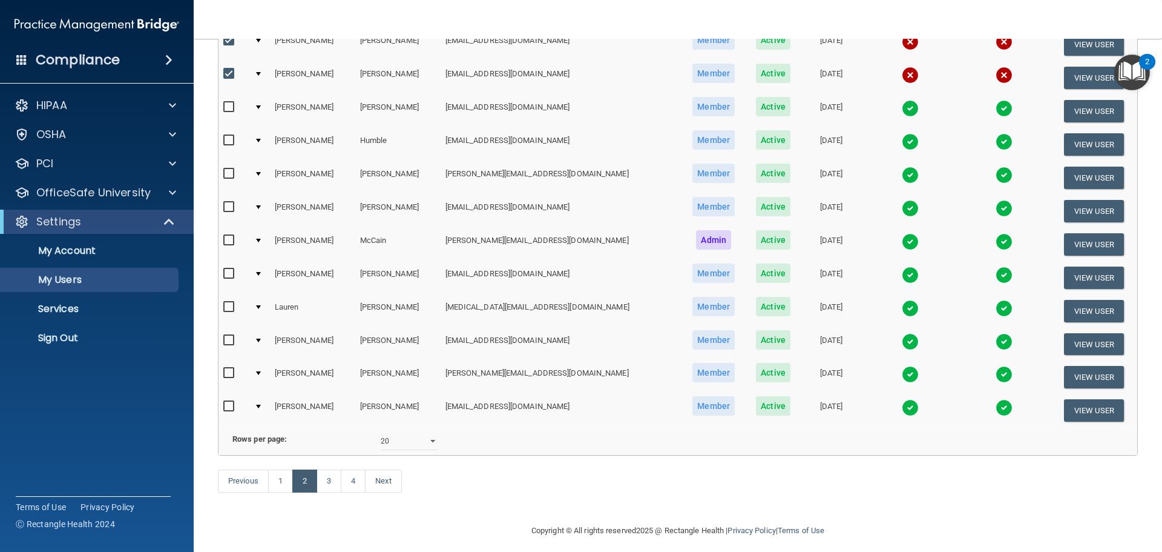
scroll to position [451, 0]
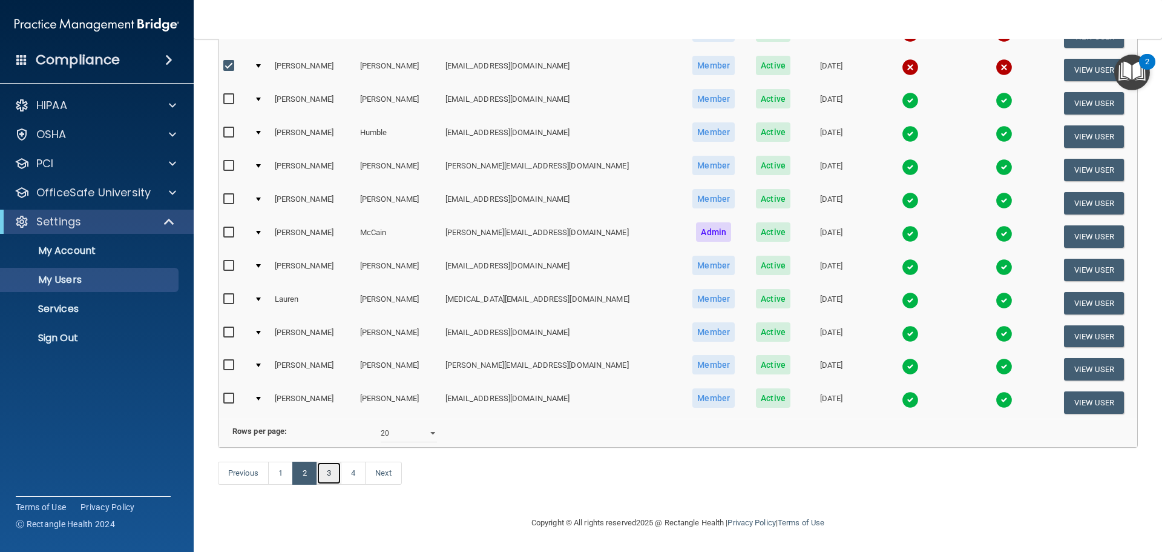
click at [334, 472] on link "3" at bounding box center [329, 472] width 25 height 23
select select "20"
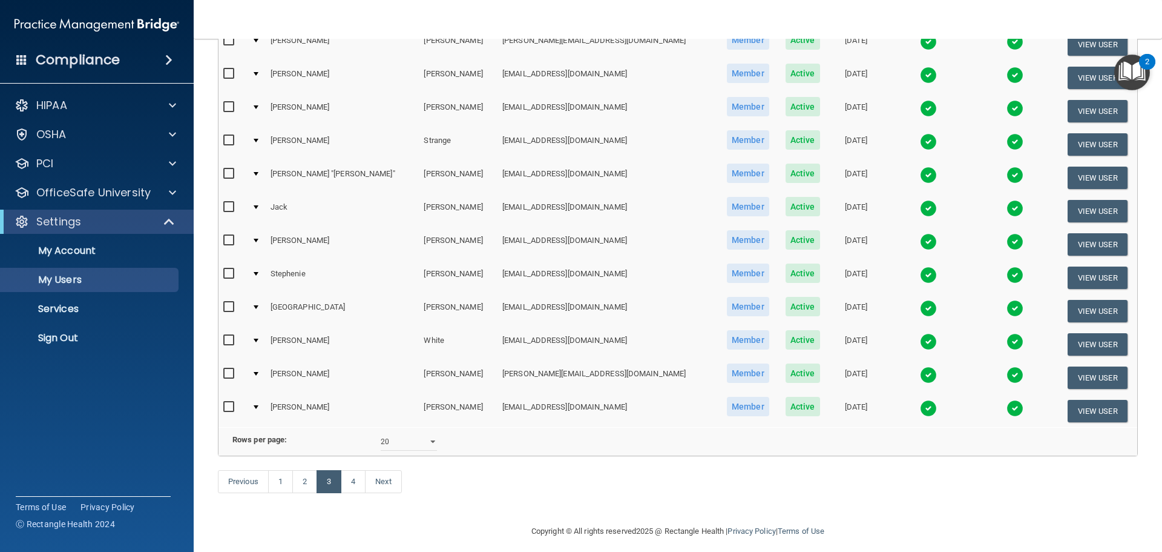
scroll to position [450, 0]
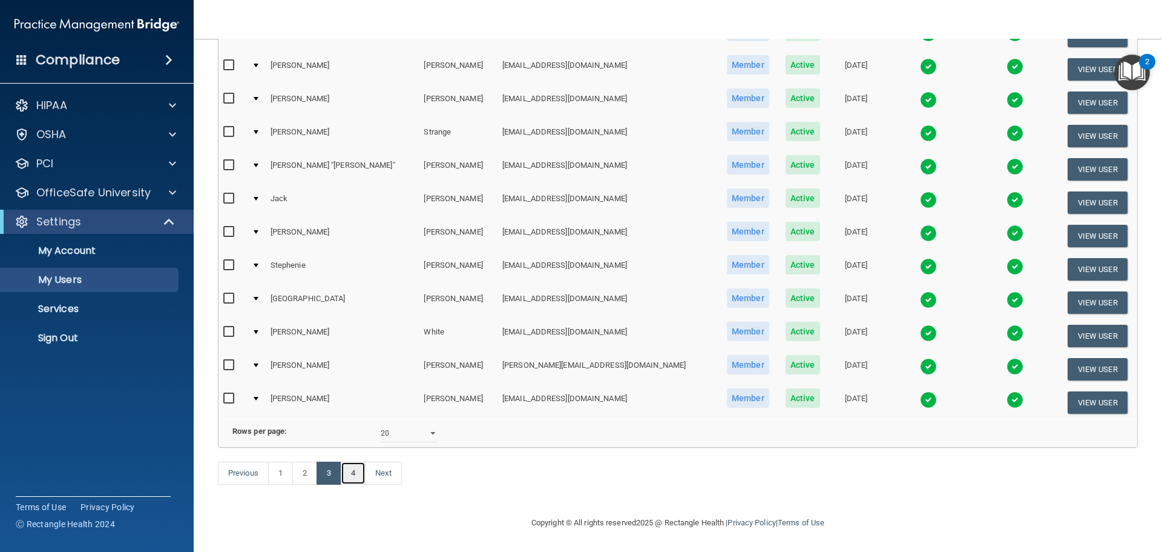
click at [354, 473] on link "4" at bounding box center [353, 472] width 25 height 23
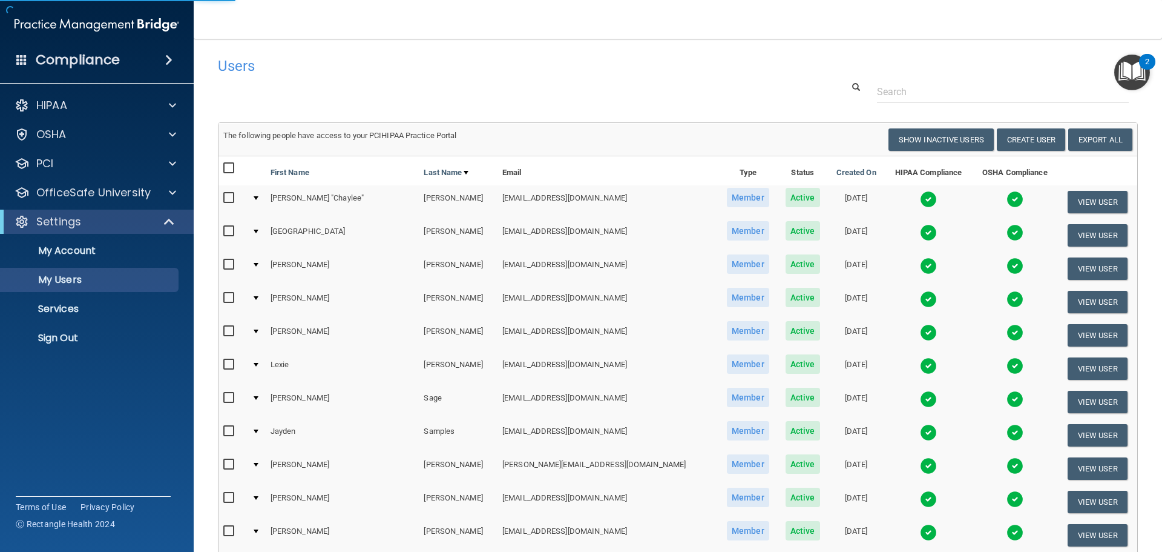
select select "20"
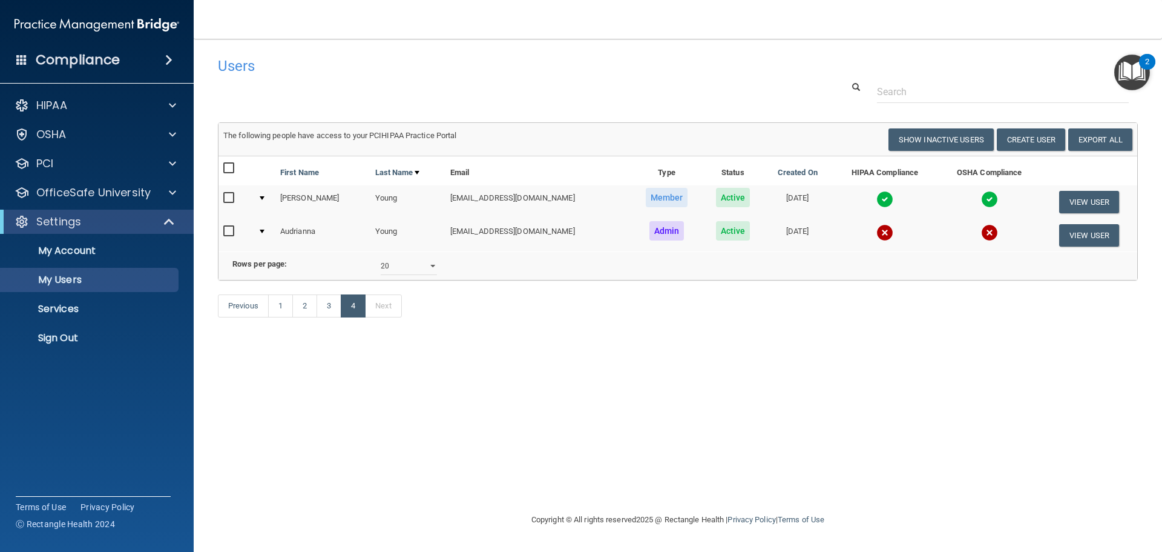
click at [229, 231] on input "checkbox" at bounding box center [230, 231] width 14 height 10
checkbox input "true"
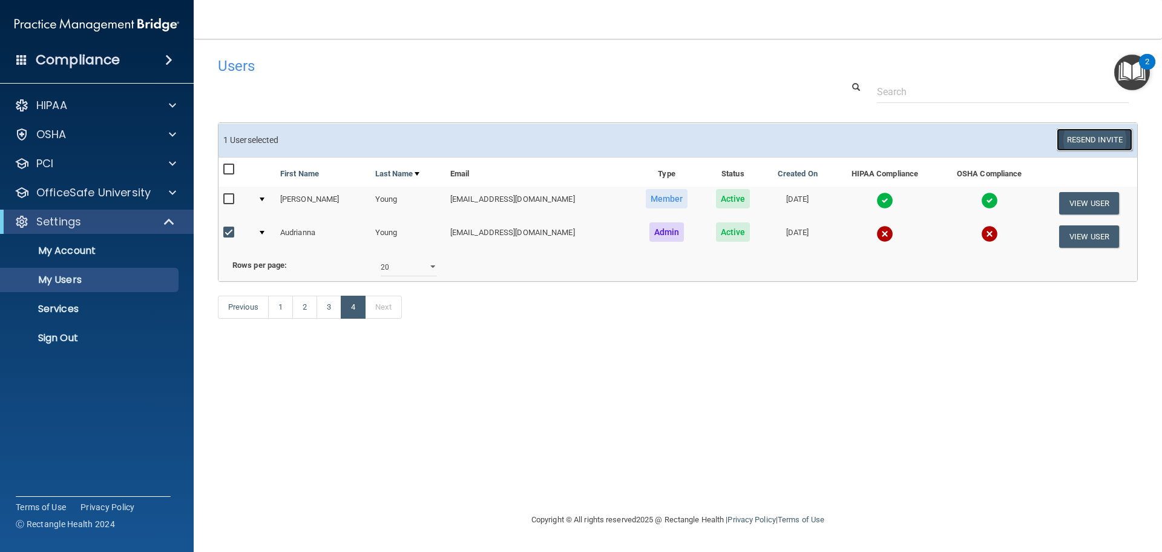
click at [1089, 134] on button "Resend Invite" at bounding box center [1095, 139] width 76 height 22
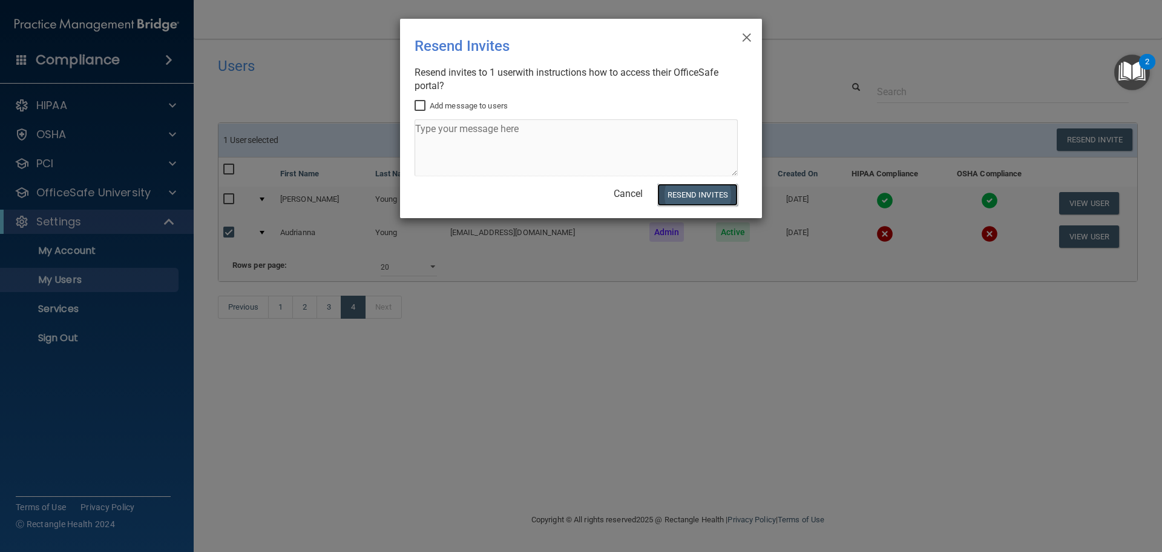
click at [690, 193] on button "Resend Invites" at bounding box center [697, 194] width 81 height 22
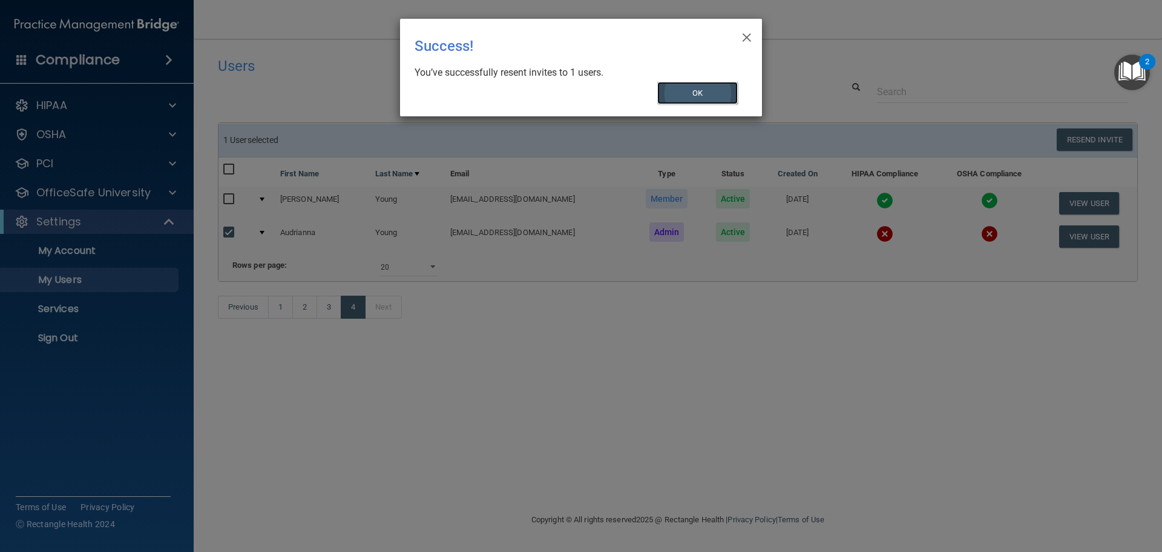
click at [683, 87] on button "OK" at bounding box center [697, 93] width 81 height 22
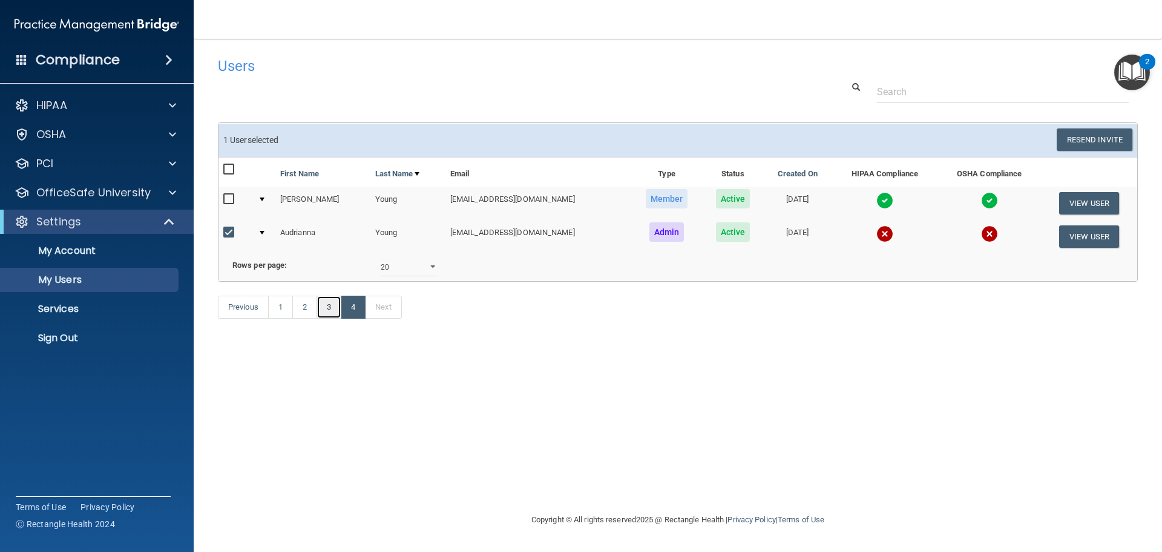
click at [327, 318] on link "3" at bounding box center [329, 306] width 25 height 23
select select "20"
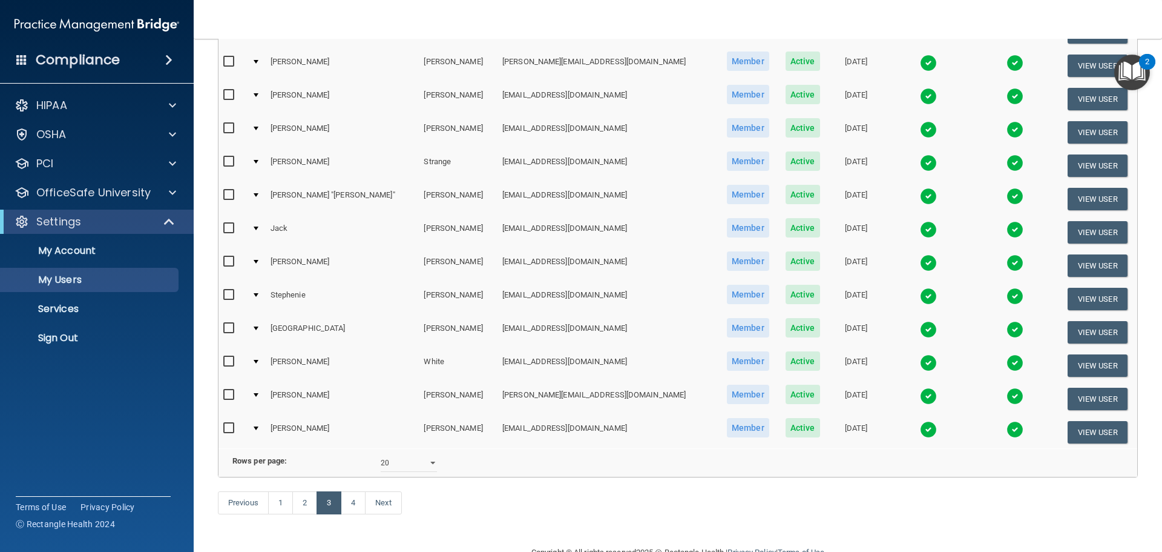
scroll to position [424, 0]
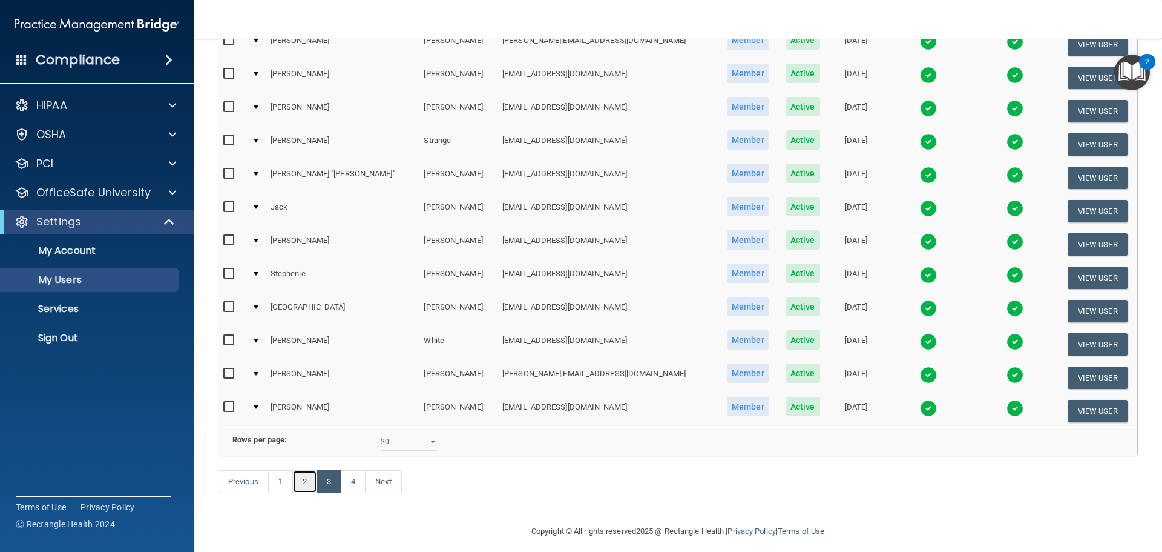
click at [308, 493] on link "2" at bounding box center [304, 481] width 25 height 23
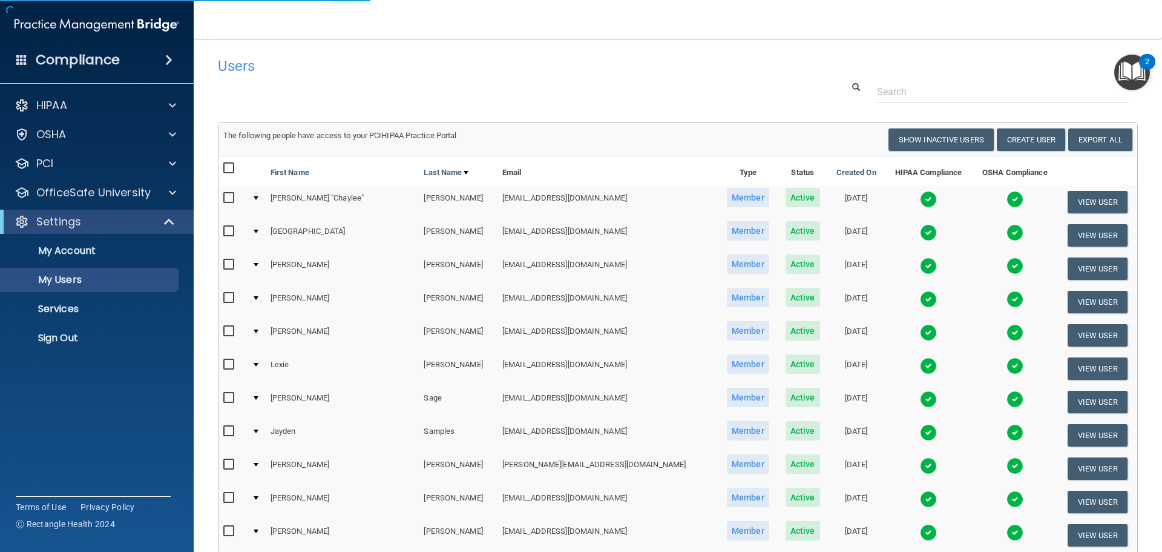
select select "20"
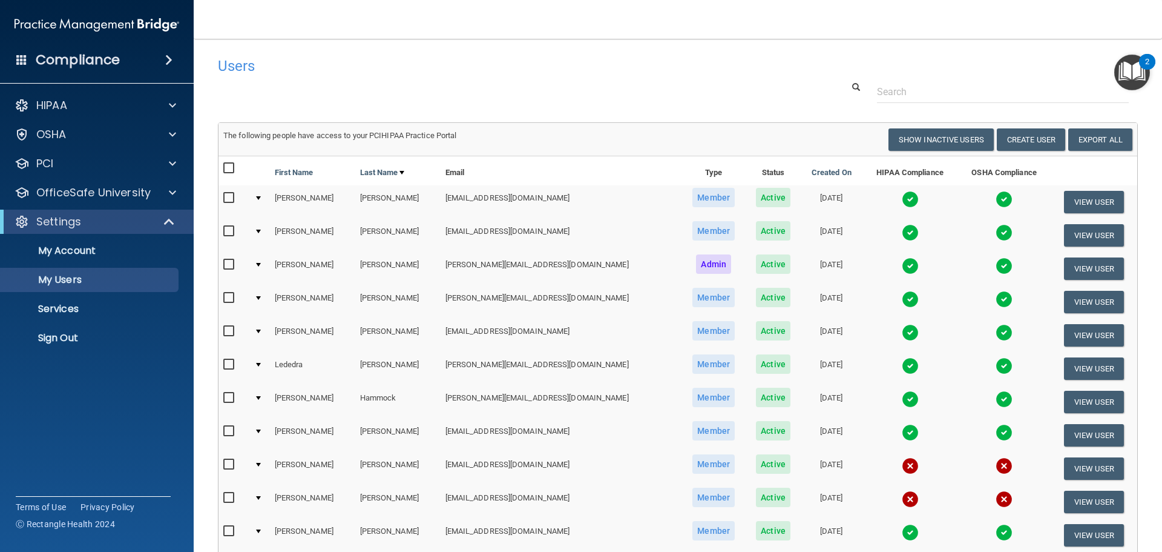
click at [231, 464] on input "checkbox" at bounding box center [230, 464] width 14 height 10
checkbox input "true"
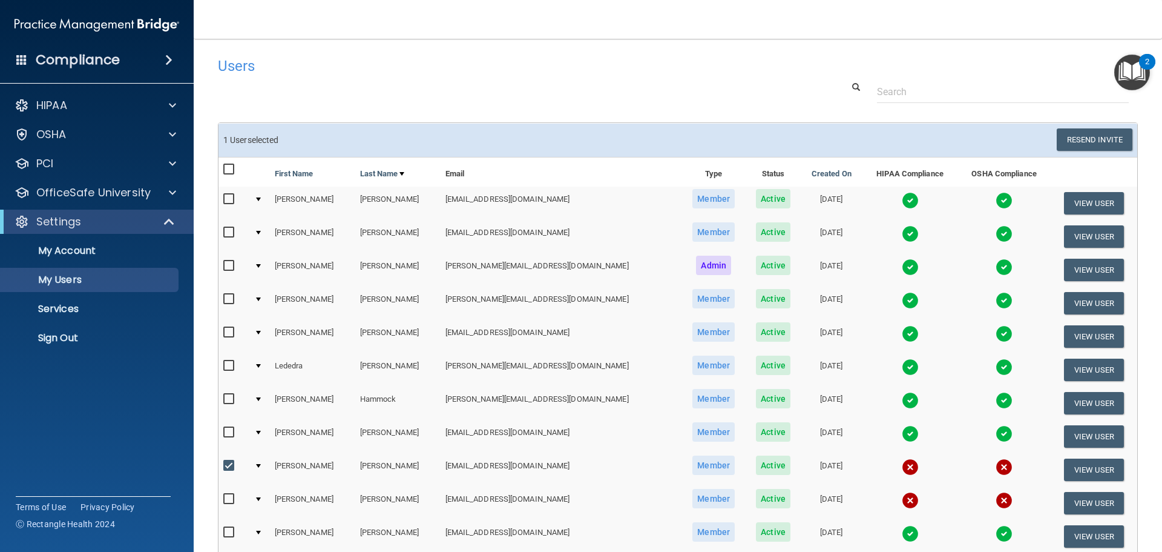
click at [228, 495] on input "checkbox" at bounding box center [230, 499] width 14 height 10
checkbox input "true"
click at [1064, 140] on button "Resend Invite" at bounding box center [1095, 139] width 76 height 22
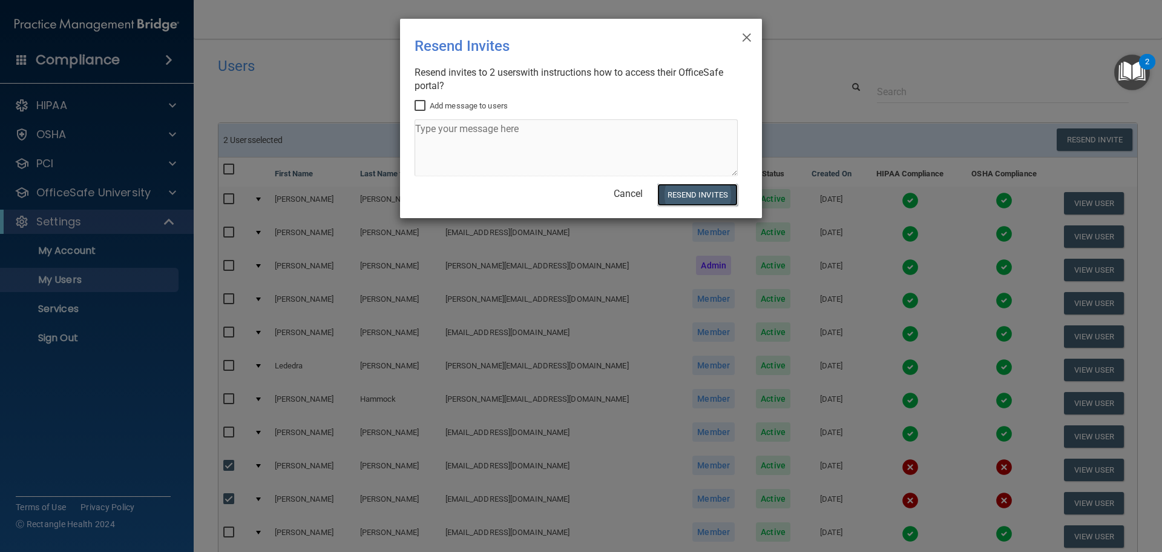
click at [687, 196] on button "Resend Invites" at bounding box center [697, 194] width 81 height 22
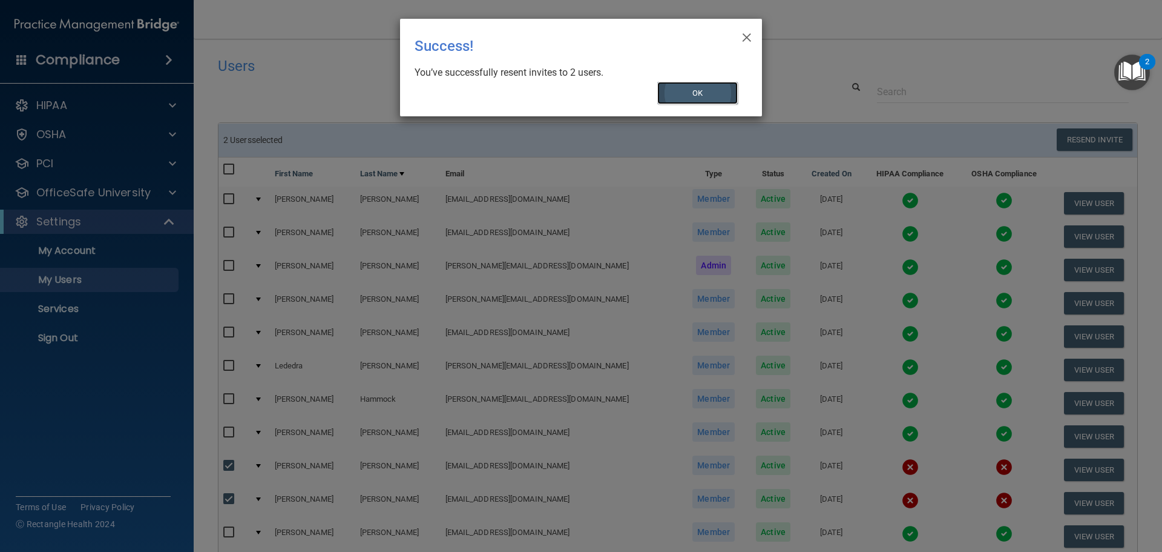
click at [716, 87] on button "OK" at bounding box center [697, 93] width 81 height 22
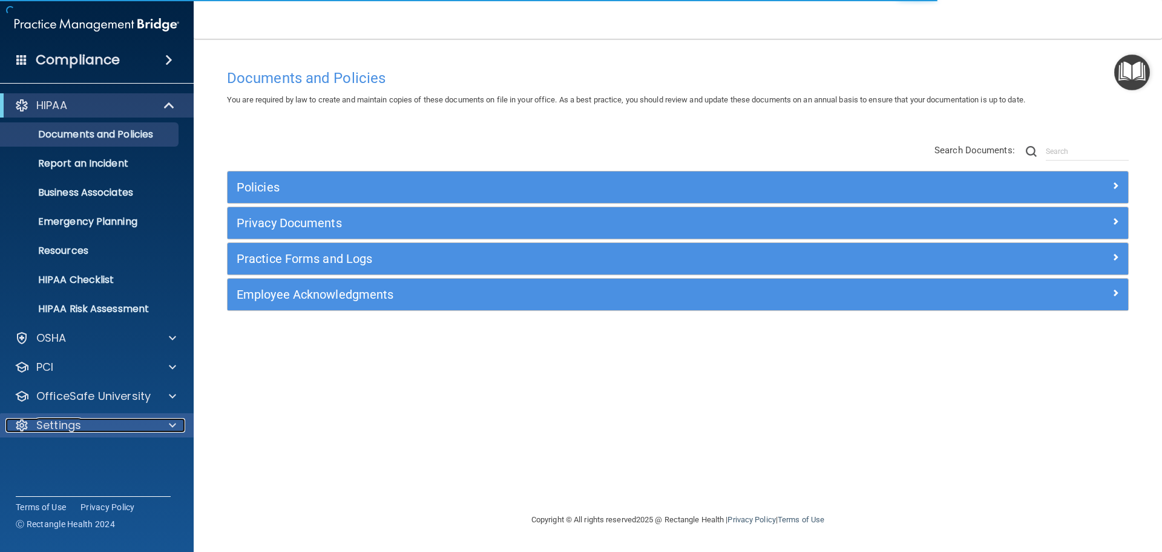
click at [68, 422] on p "Settings" at bounding box center [58, 425] width 45 height 15
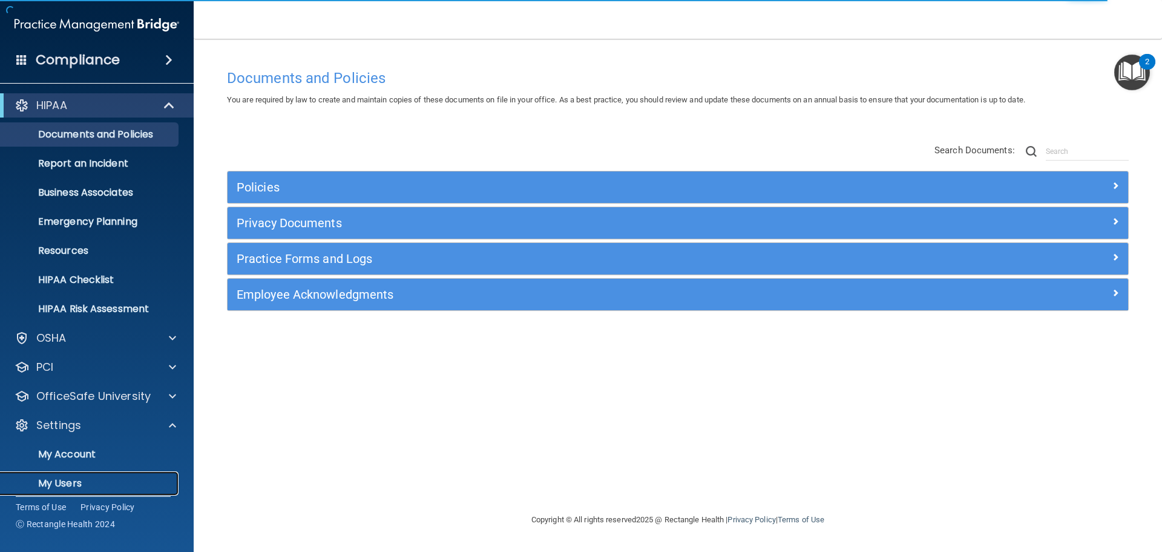
click at [77, 485] on p "My Users" at bounding box center [90, 483] width 165 height 12
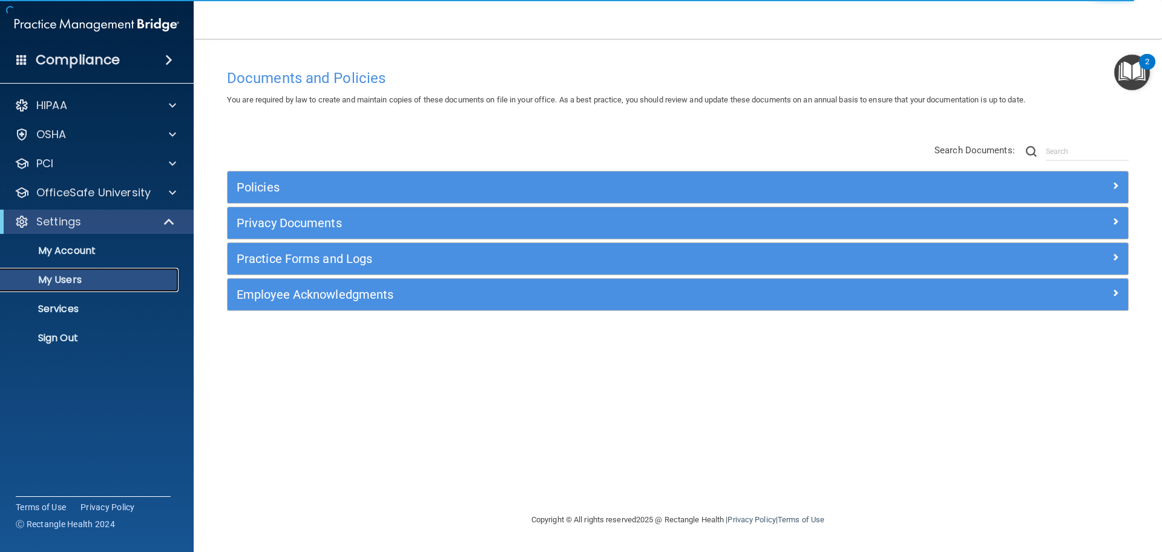
select select "20"
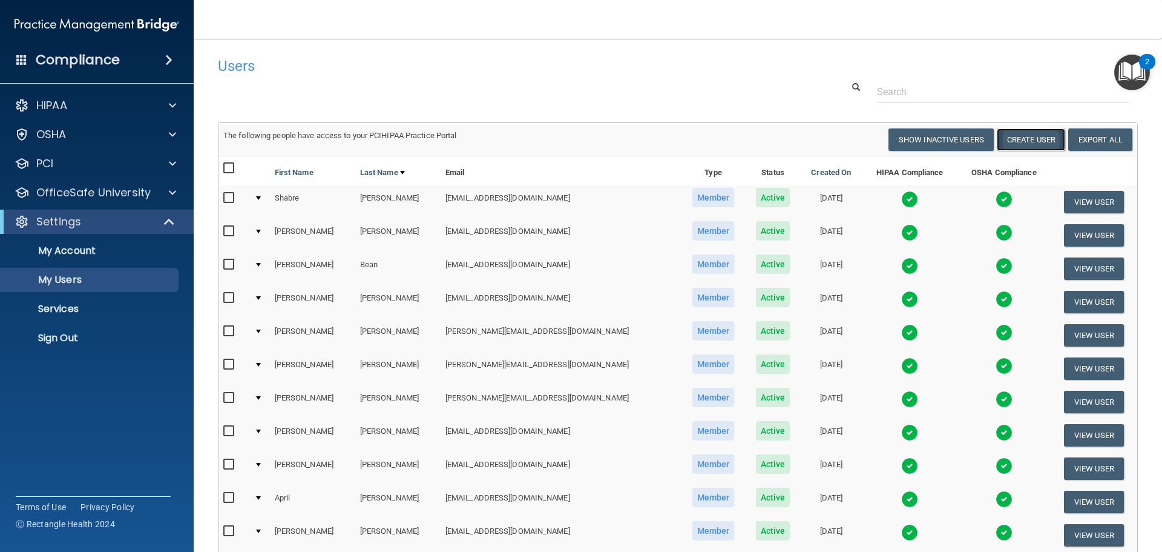
click at [1007, 137] on button "Create User" at bounding box center [1031, 139] width 68 height 22
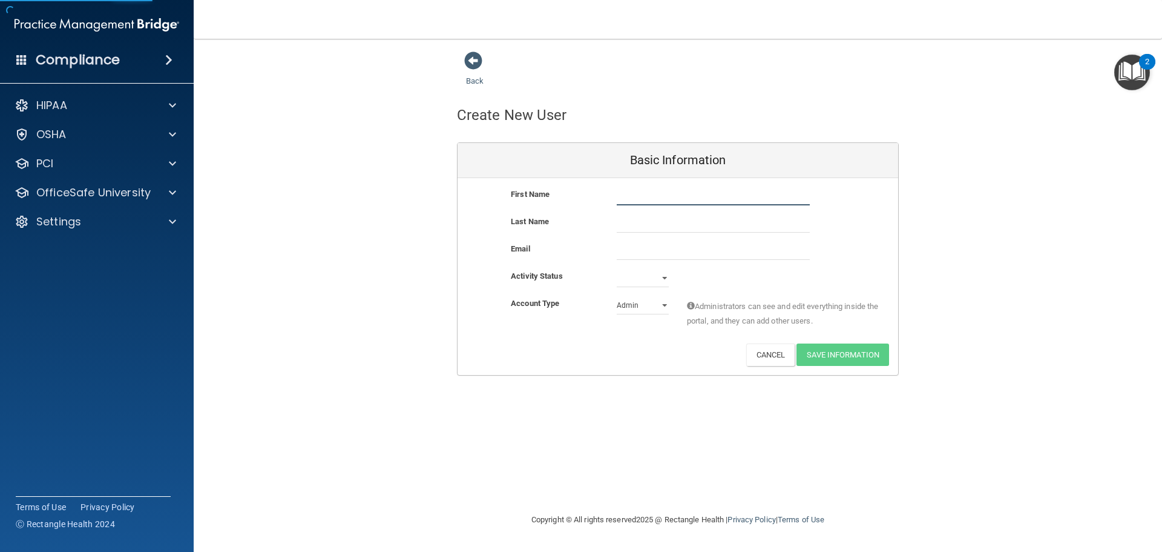
click at [617, 197] on input "text" at bounding box center [713, 196] width 193 height 18
type input "savannah"
type input "[PERSON_NAME]"
click at [622, 243] on input "email" at bounding box center [713, 251] width 193 height 18
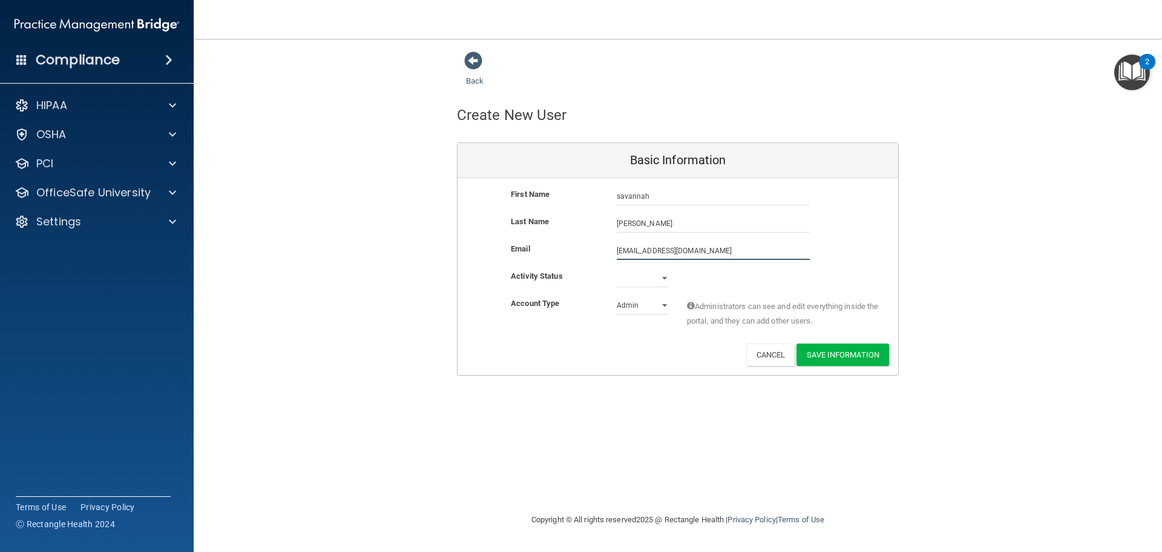
type input "[EMAIL_ADDRESS][DOMAIN_NAME]"
click at [630, 278] on select "Active Inactive" at bounding box center [643, 280] width 52 height 18
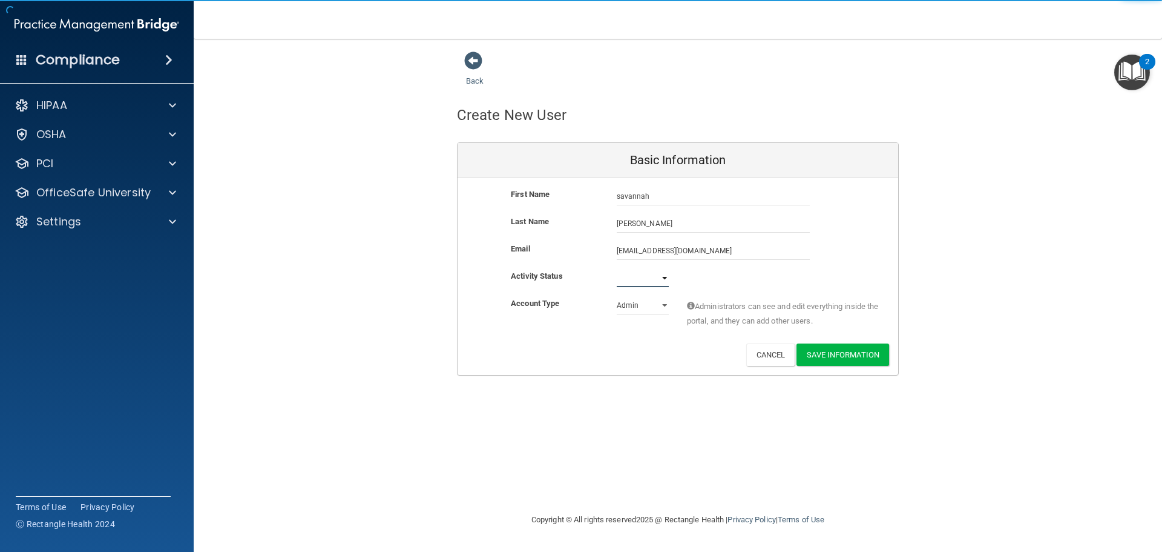
select select "active"
click at [617, 269] on select "Active Inactive" at bounding box center [643, 278] width 52 height 18
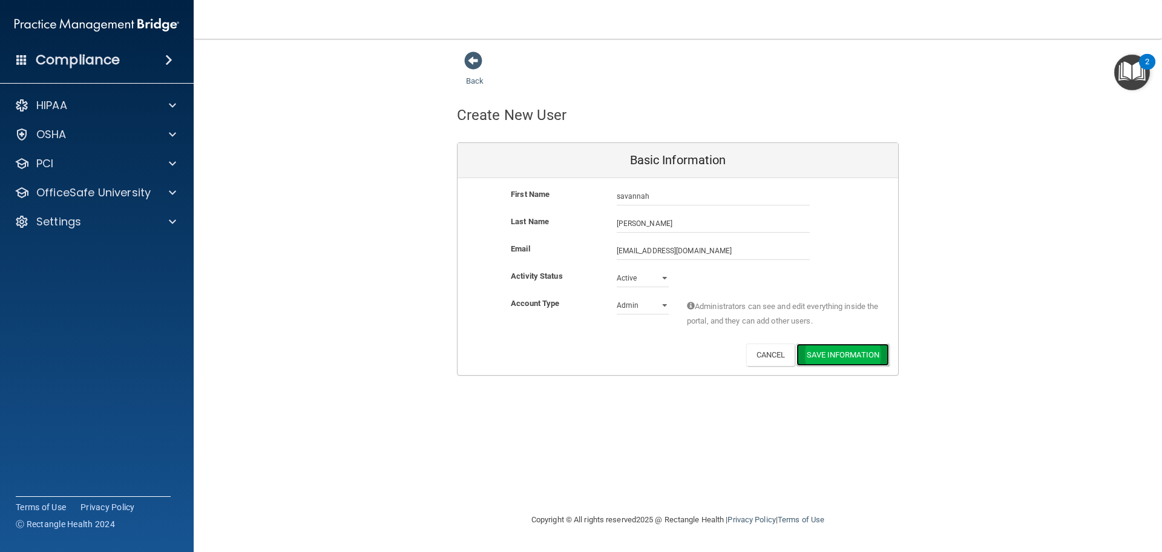
click at [836, 357] on button "Save Information" at bounding box center [843, 354] width 93 height 22
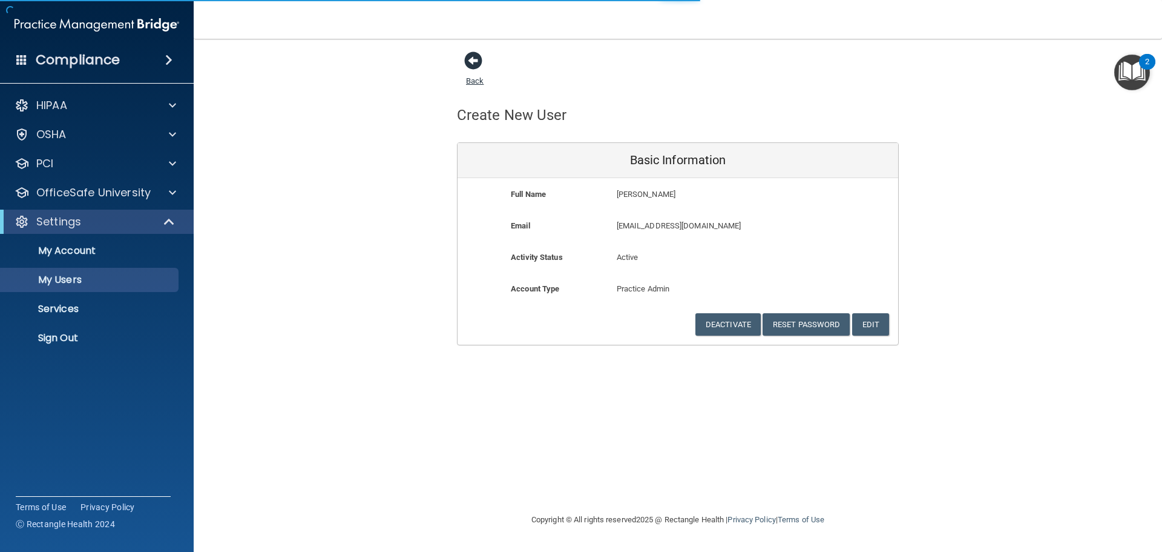
select select "20"
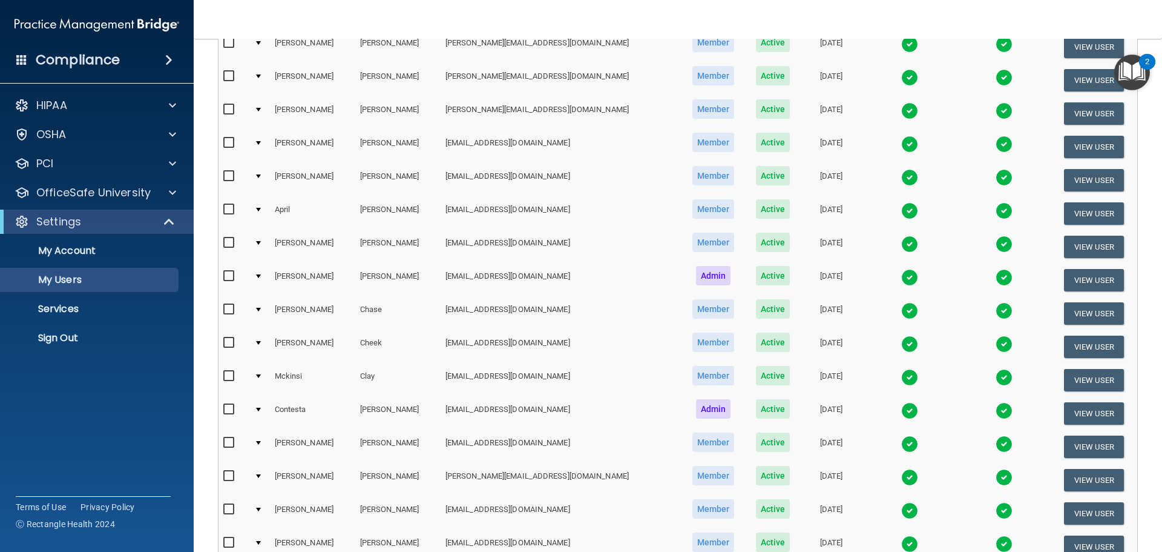
scroll to position [484, 0]
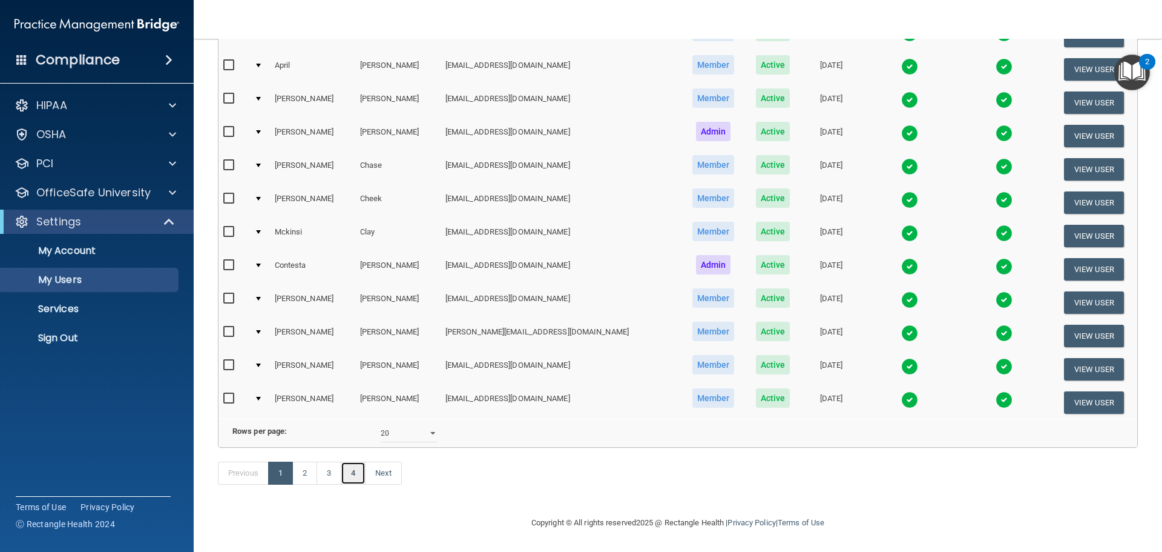
click at [354, 484] on link "4" at bounding box center [353, 472] width 25 height 23
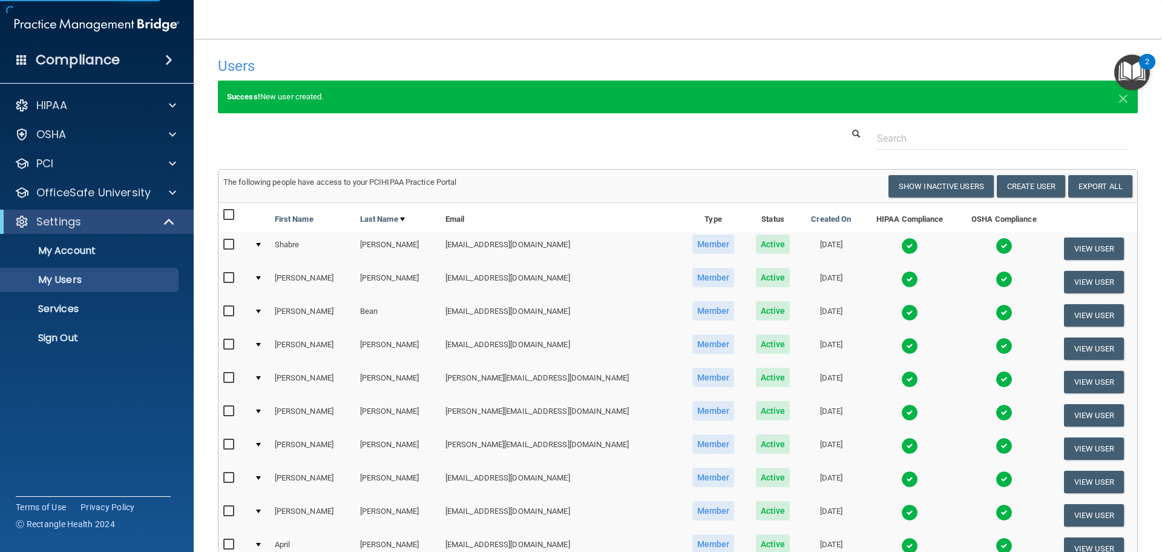
select select "20"
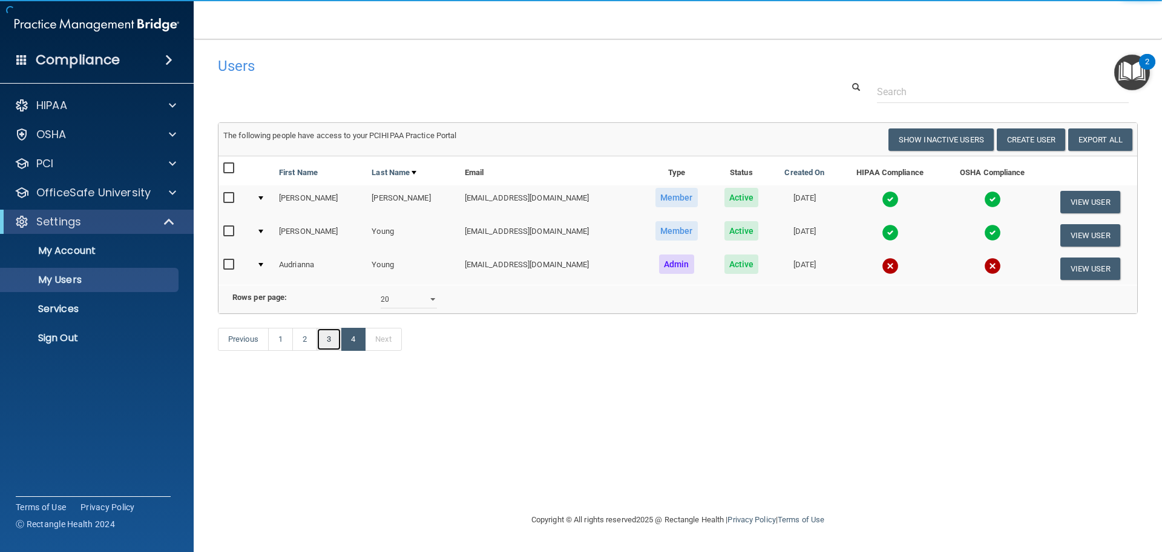
click at [326, 351] on link "3" at bounding box center [329, 339] width 25 height 23
select select "20"
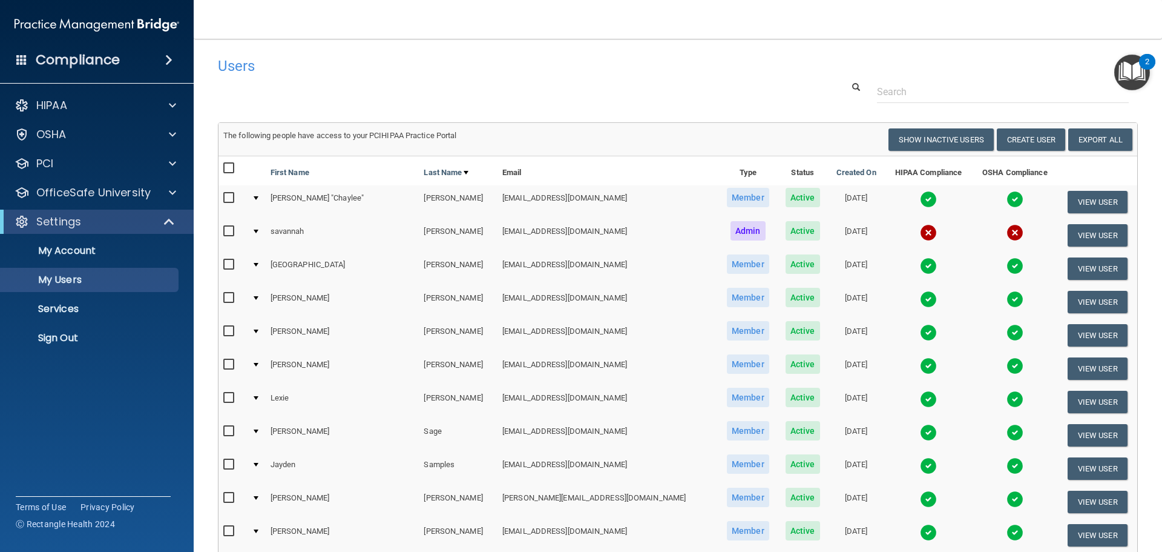
click at [229, 230] on input "checkbox" at bounding box center [230, 231] width 14 height 10
checkbox input "true"
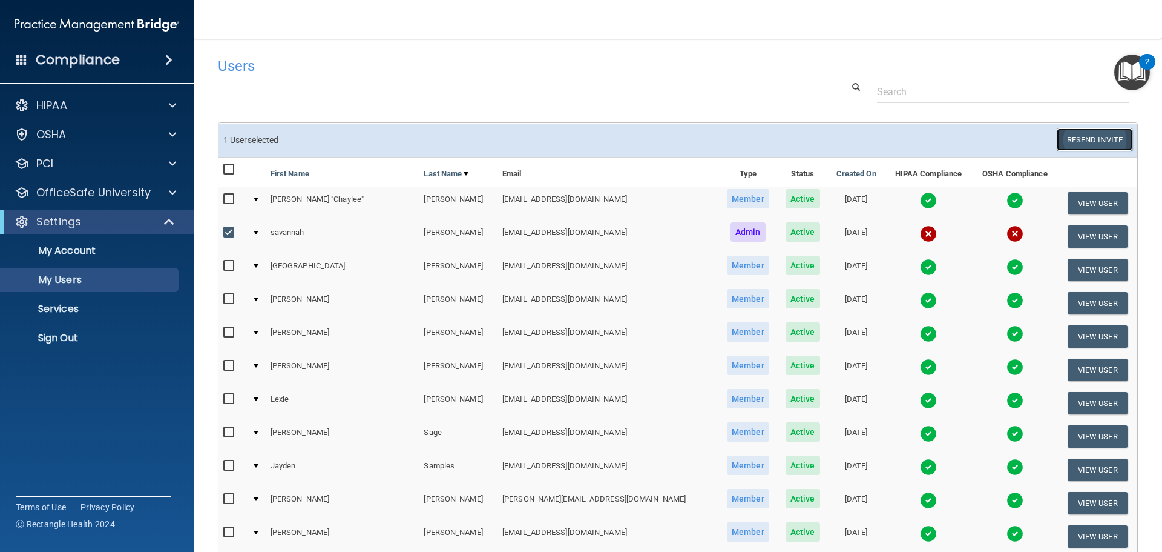
click at [1096, 138] on button "Resend Invite" at bounding box center [1095, 139] width 76 height 22
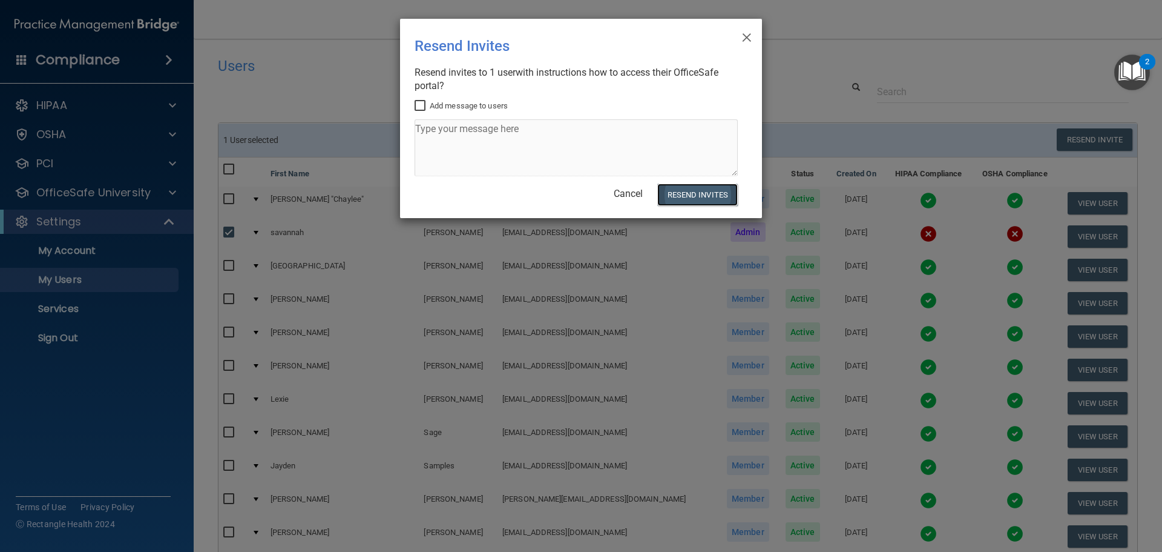
click at [700, 194] on button "Resend Invites" at bounding box center [697, 194] width 81 height 22
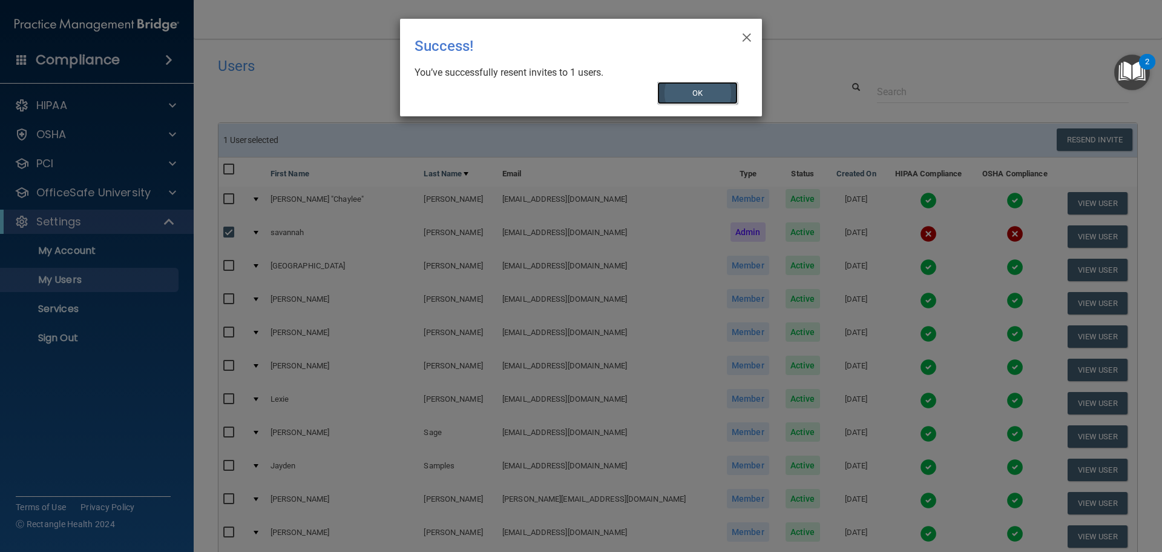
click at [705, 87] on button "OK" at bounding box center [697, 93] width 81 height 22
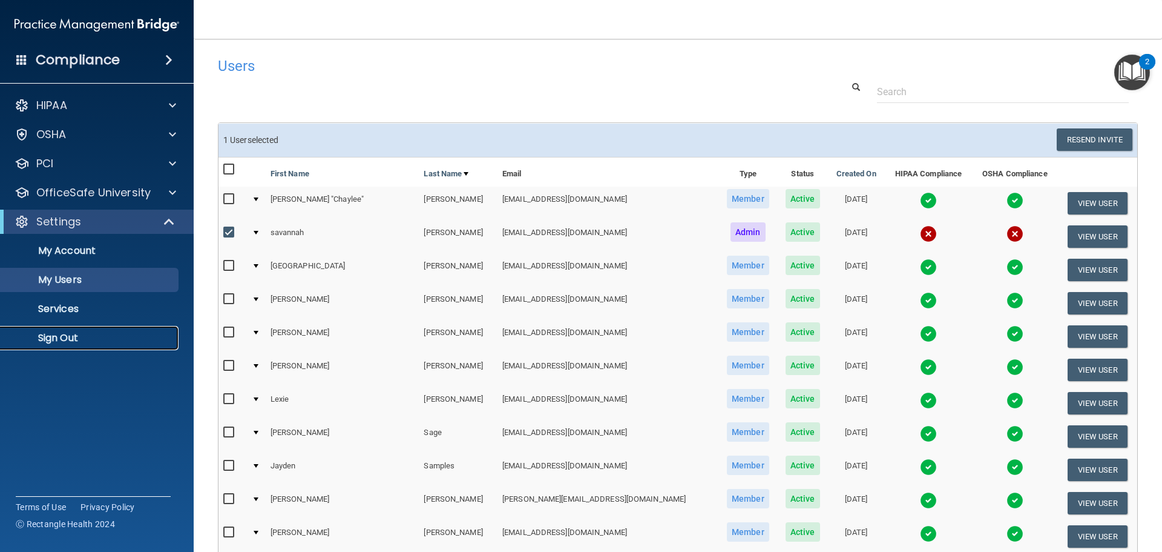
click at [73, 326] on link "Sign Out" at bounding box center [83, 338] width 191 height 24
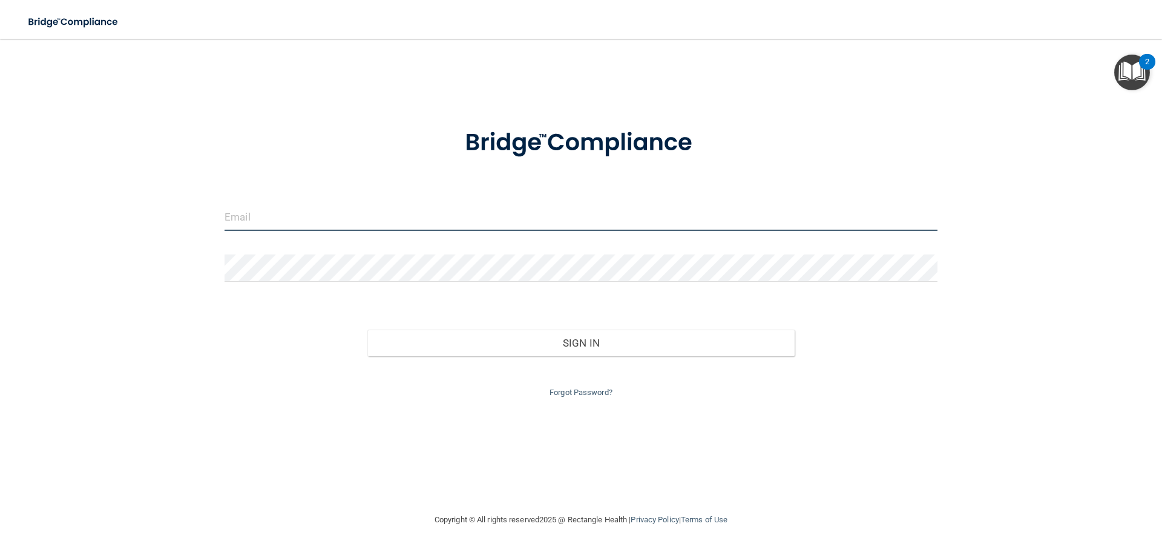
type input "[EMAIL_ADDRESS][DOMAIN_NAME]"
